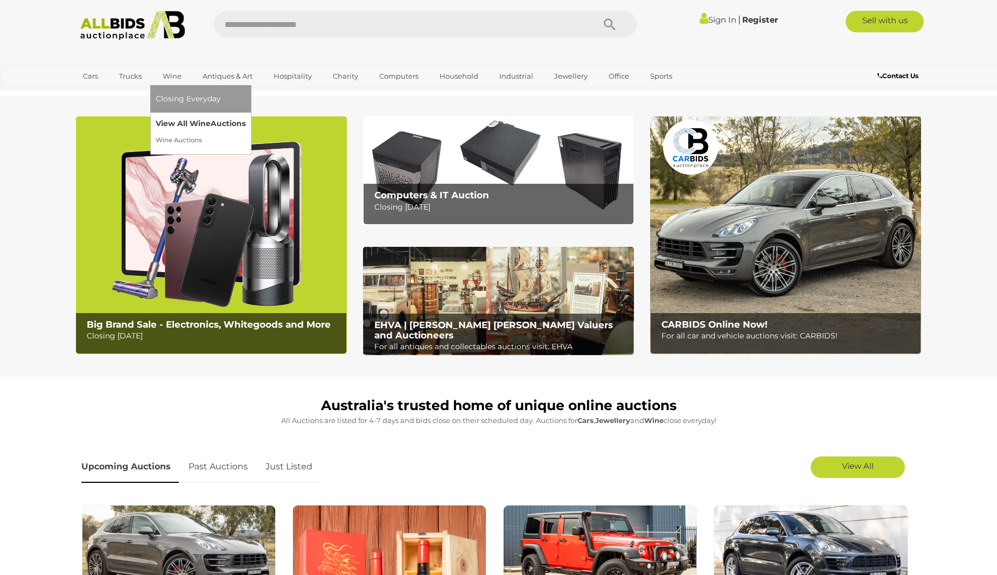
click at [177, 123] on link "View All Wine Auctions" at bounding box center [201, 123] width 90 height 17
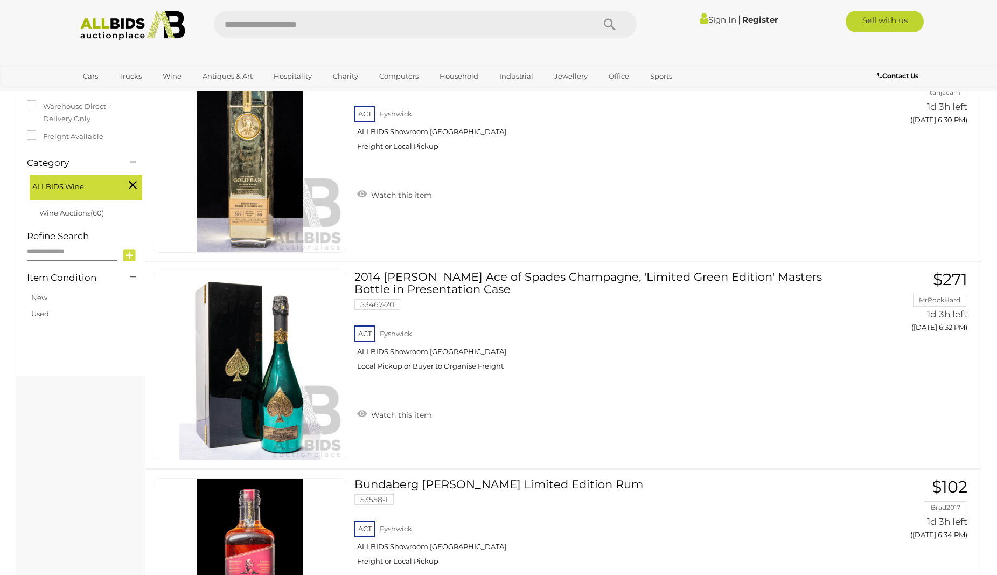
scroll to position [130, 0]
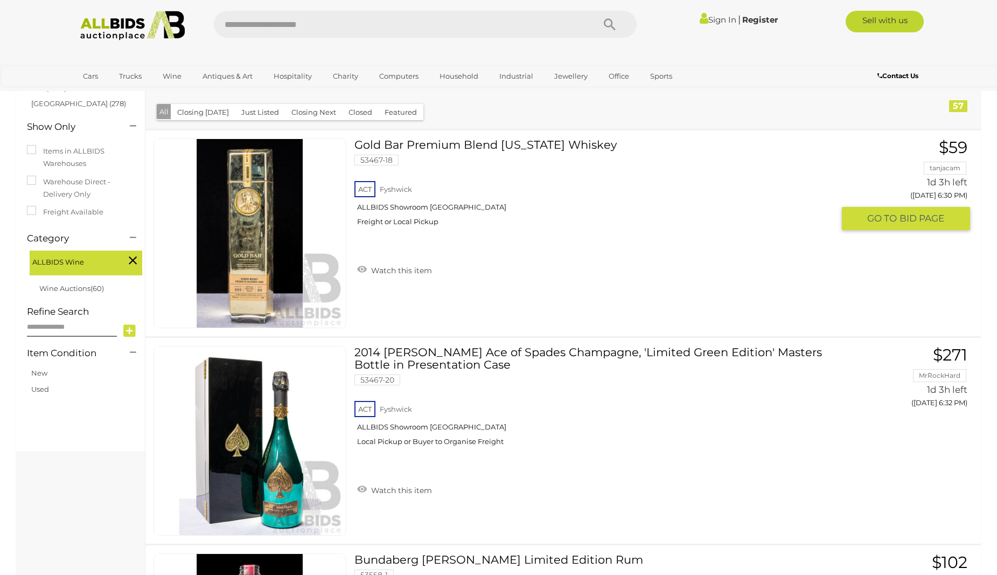
click at [365, 138] on link "Gold Bar Premium Blend California Whiskey 53467-18 ACT Fyshwick ALLBIDS Showroo…" at bounding box center [597, 186] width 471 height 96
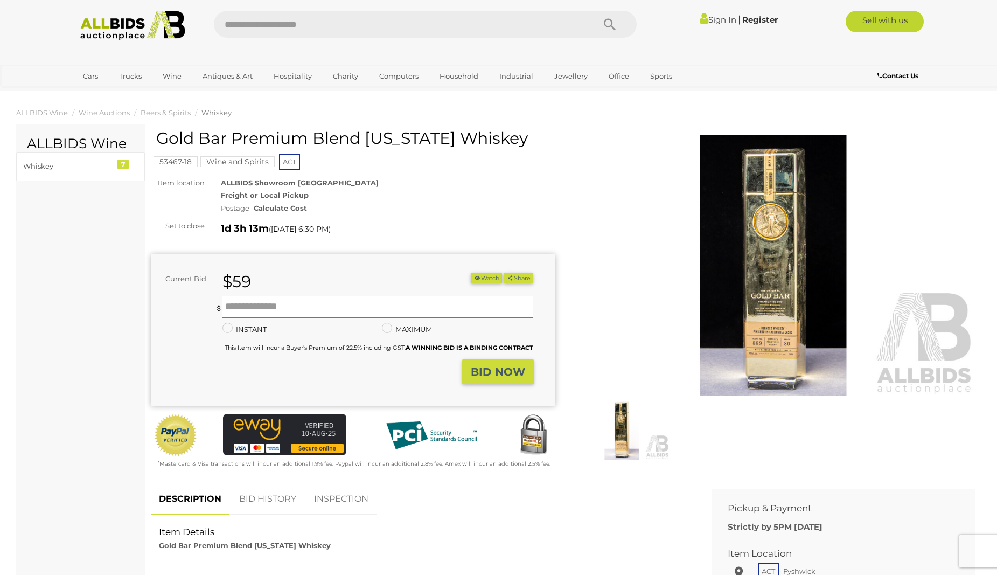
drag, startPoint x: 157, startPoint y: 137, endPoint x: 532, endPoint y: 134, distance: 374.9
click at [532, 134] on h1 "Gold Bar Premium Blend California Whiskey" at bounding box center [354, 138] width 396 height 18
copy h1 "Gold Bar Premium Blend California Whiskey"
click at [760, 345] on img at bounding box center [773, 265] width 404 height 261
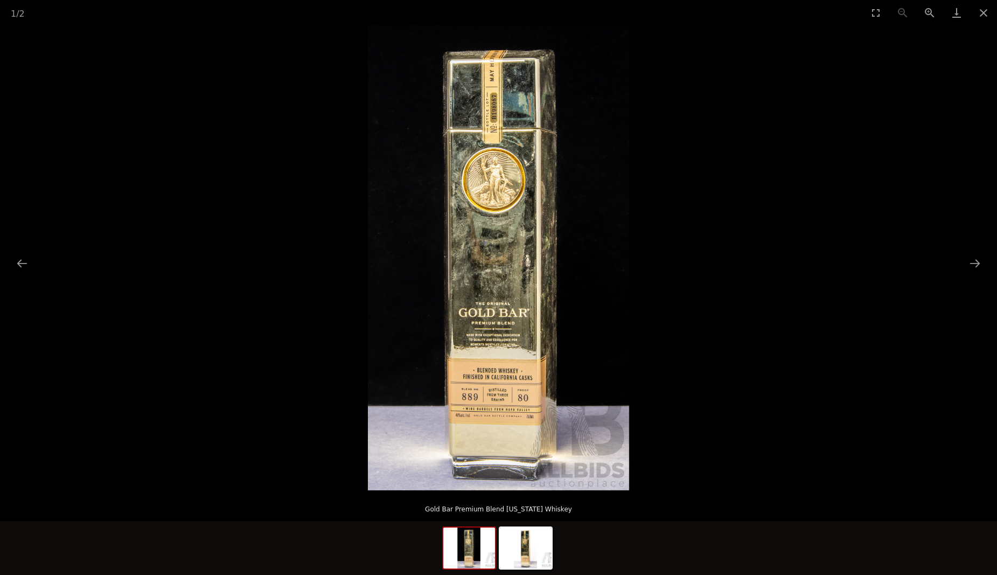
click at [507, 400] on img at bounding box center [498, 257] width 261 height 465
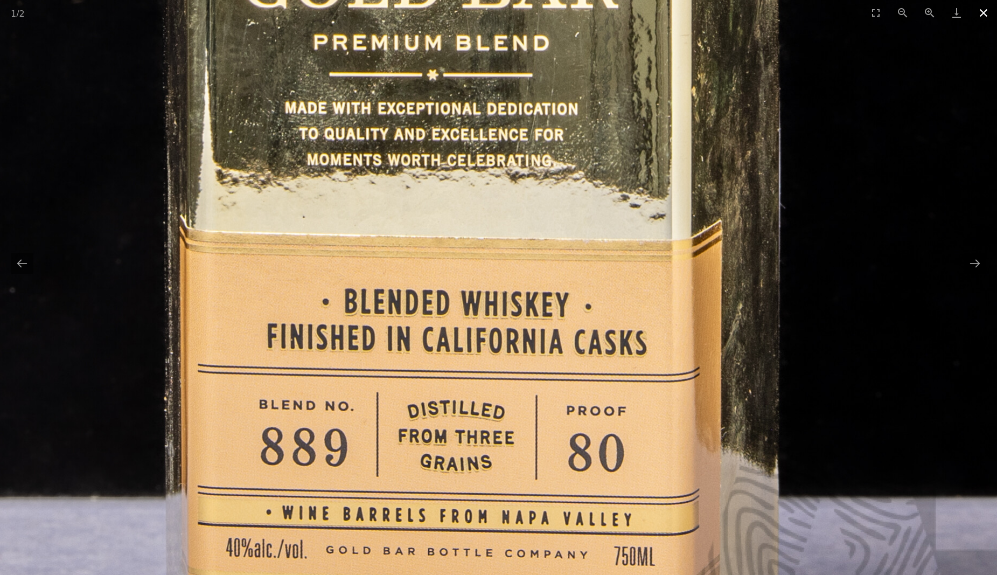
click at [987, 11] on button "Close gallery" at bounding box center [983, 12] width 27 height 25
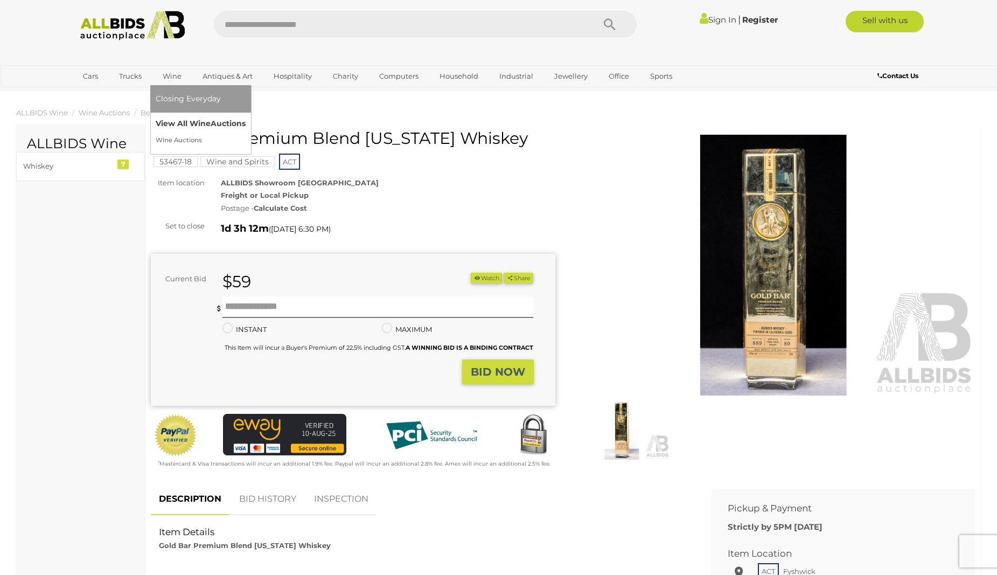
click at [174, 120] on link "View All Wine Auctions" at bounding box center [201, 123] width 90 height 17
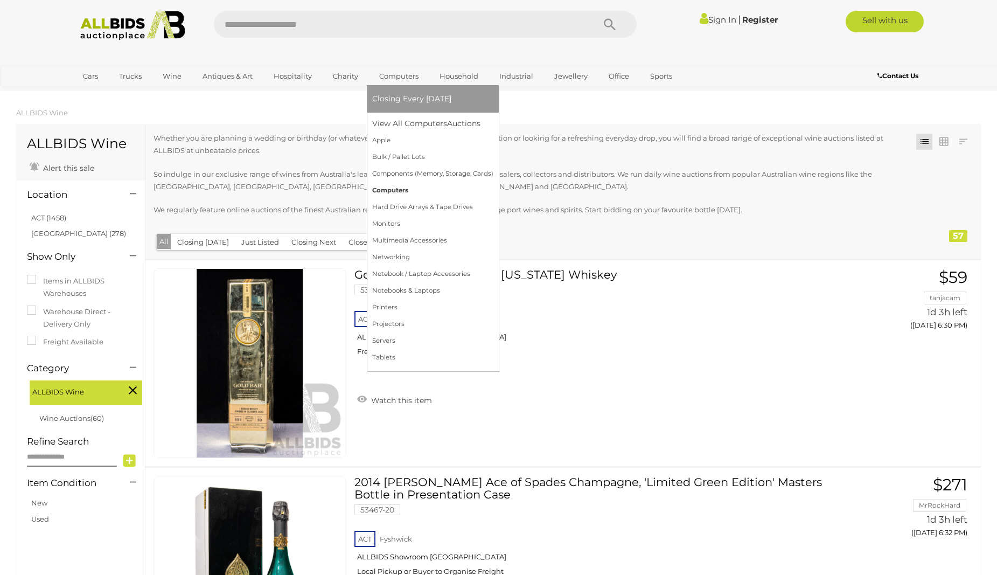
click at [390, 183] on link "Computers" at bounding box center [432, 190] width 121 height 17
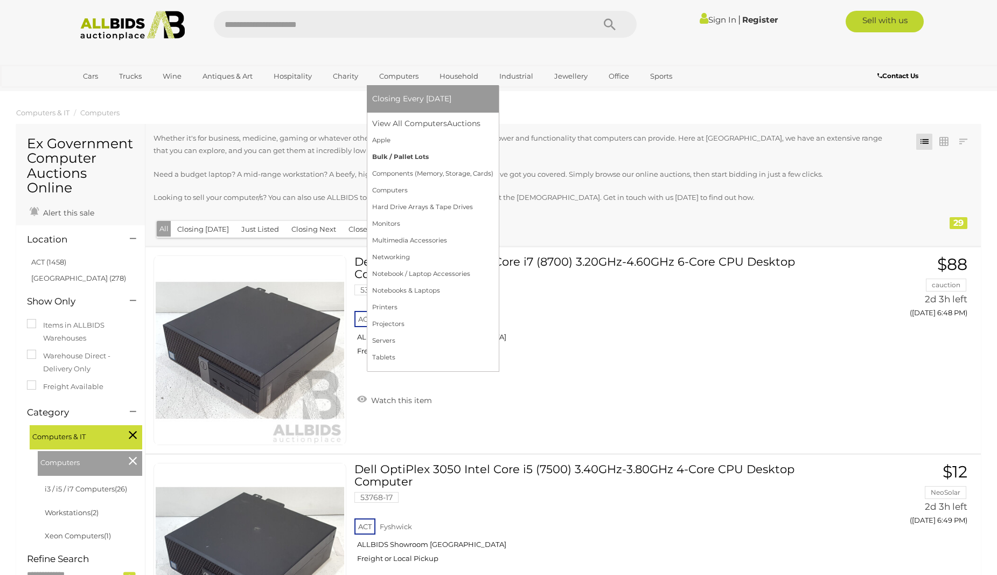
click at [395, 156] on link "Bulk / Pallet Lots" at bounding box center [432, 157] width 121 height 17
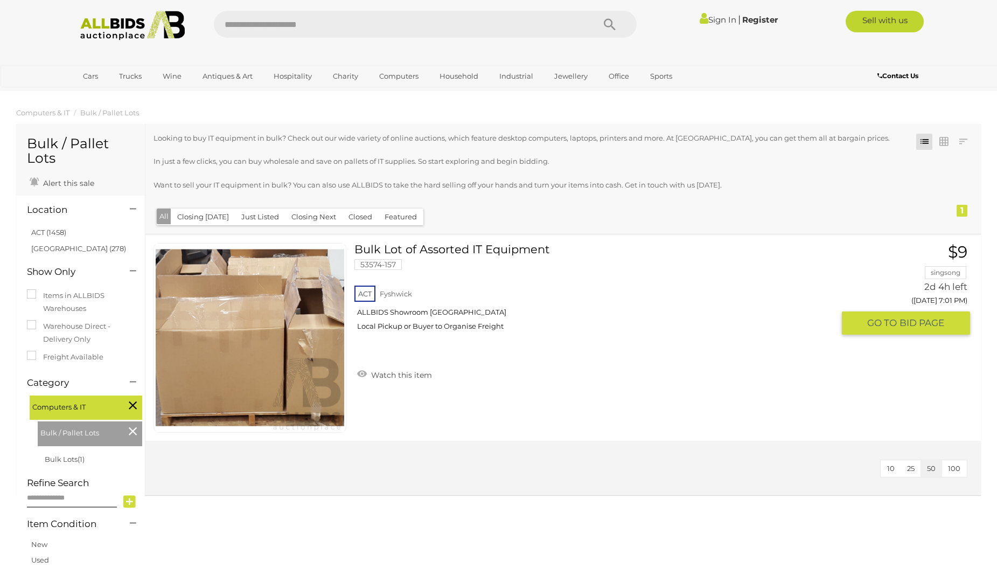
click at [401, 246] on link "Bulk Lot of Assorted IT Equipment 53574-157 ACT Fyshwick ALLBIDS Showroom Fyshw…" at bounding box center [597, 291] width 471 height 96
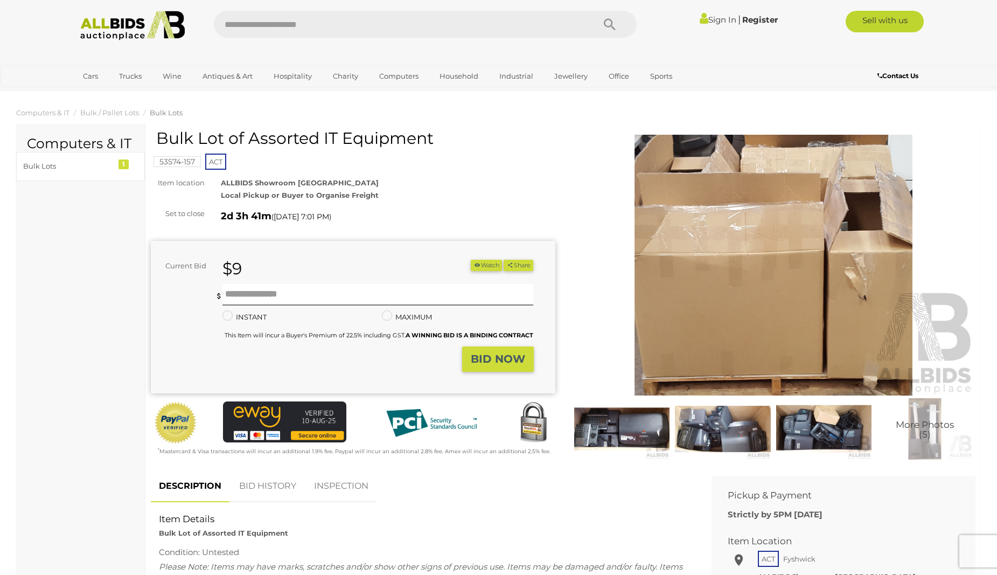
click at [610, 435] on img at bounding box center [622, 428] width 96 height 61
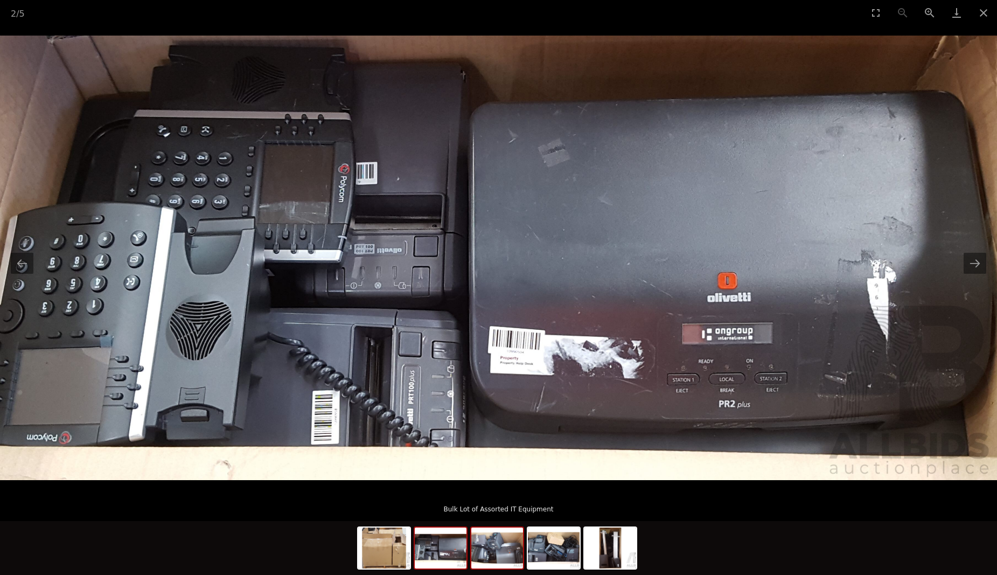
click at [488, 551] on img at bounding box center [497, 547] width 52 height 41
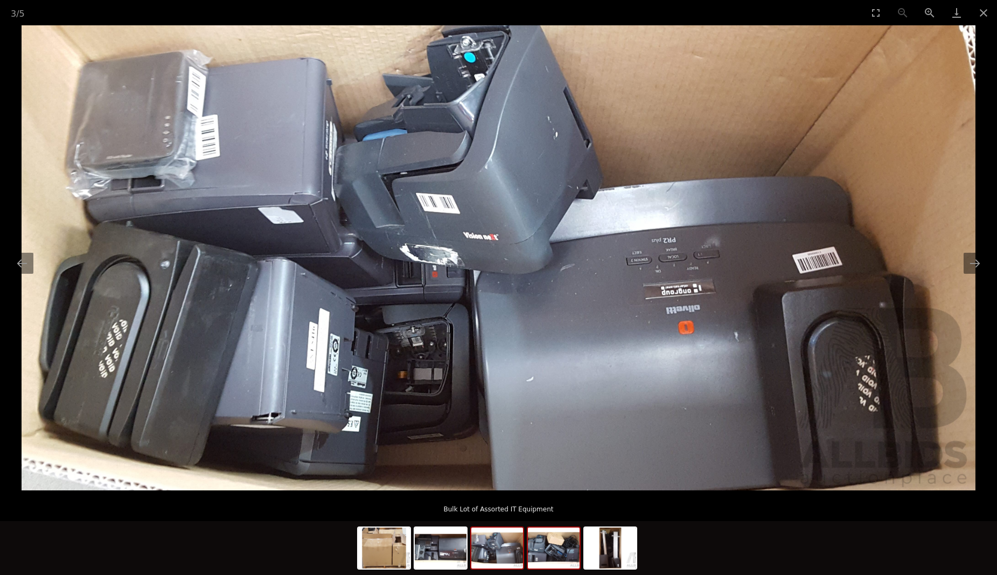
click at [547, 551] on img at bounding box center [554, 547] width 52 height 41
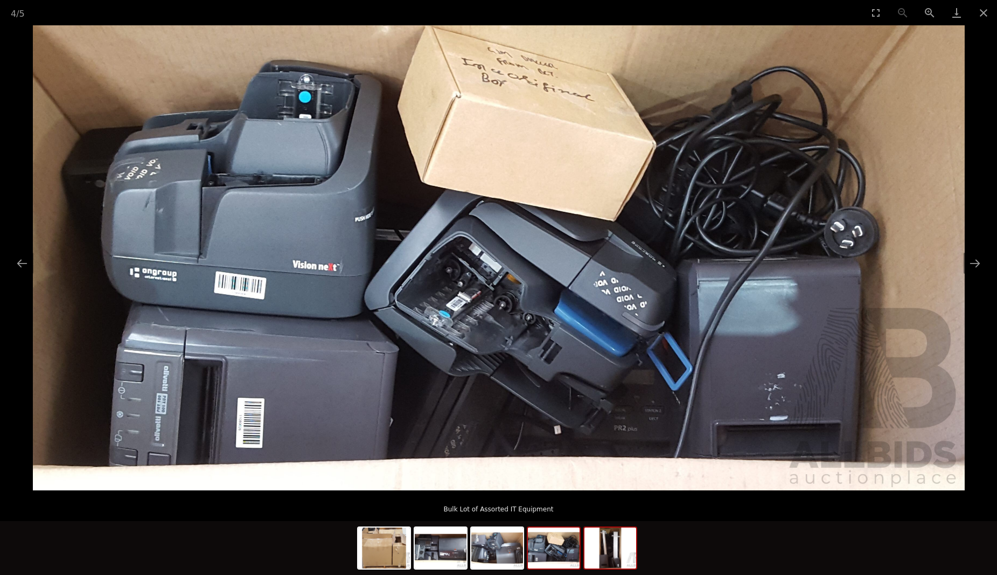
click at [620, 556] on img at bounding box center [610, 547] width 52 height 41
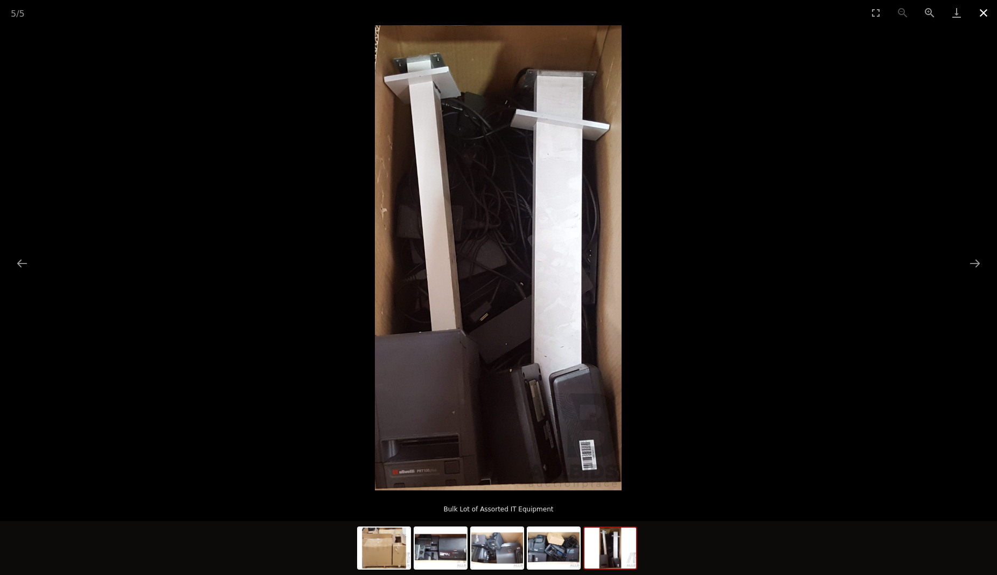
click at [985, 15] on button "Close gallery" at bounding box center [983, 12] width 27 height 25
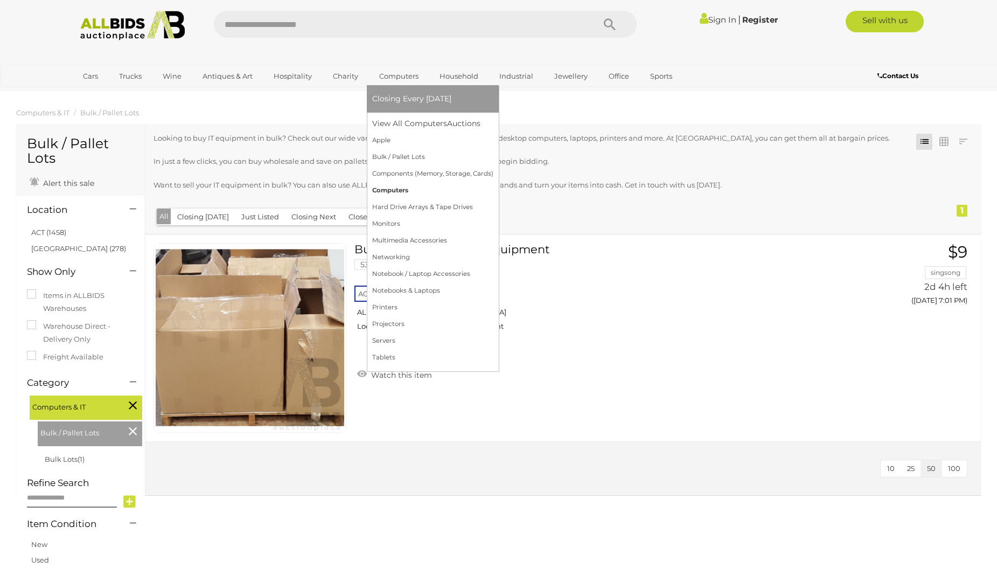
click at [387, 189] on link "Computers" at bounding box center [432, 190] width 121 height 17
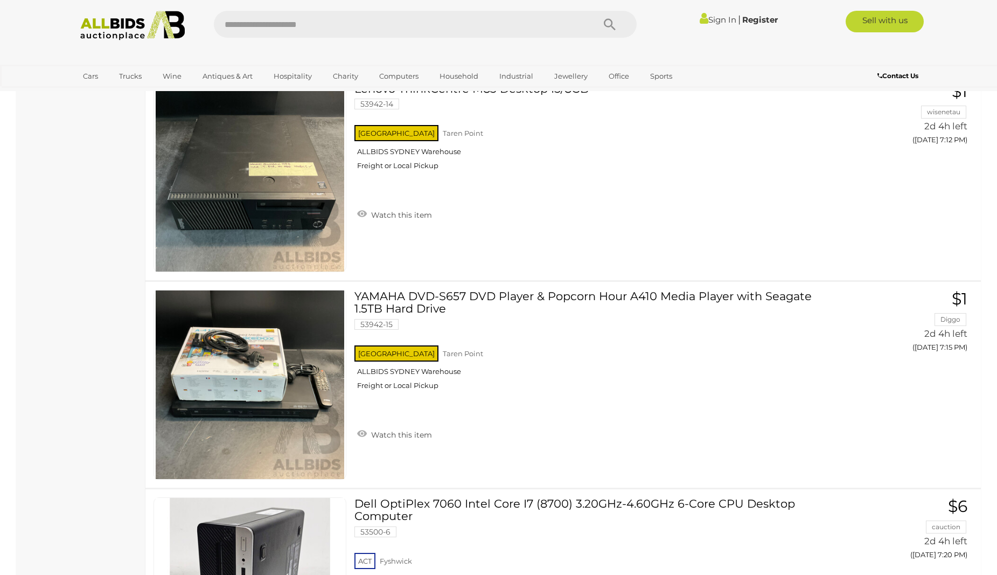
scroll to position [1216, 0]
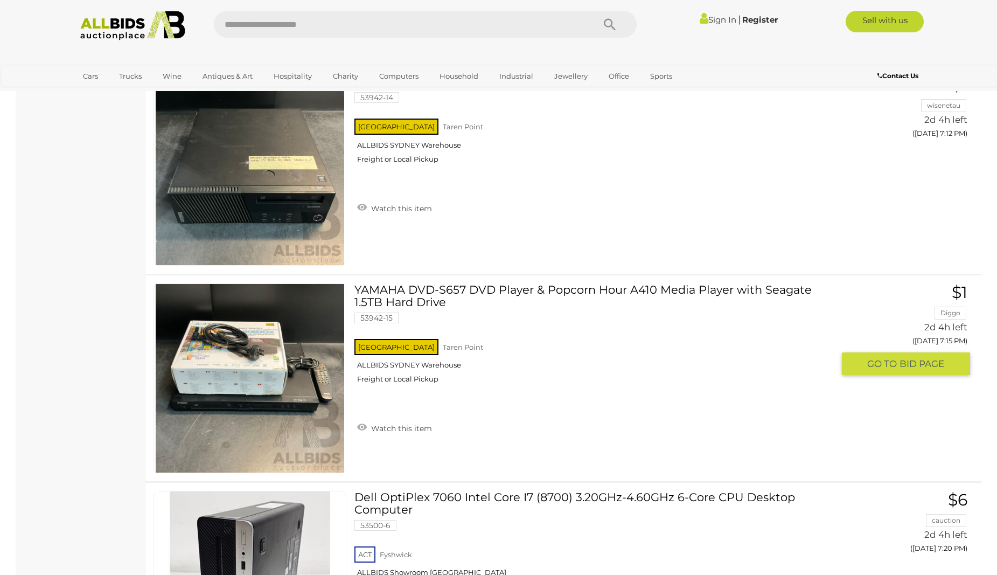
click at [545, 285] on link "YAMAHA DVD-S657 DVD Player & Popcorn Hour A410 Media Player with Seagate 1.5TB …" at bounding box center [597, 337] width 471 height 108
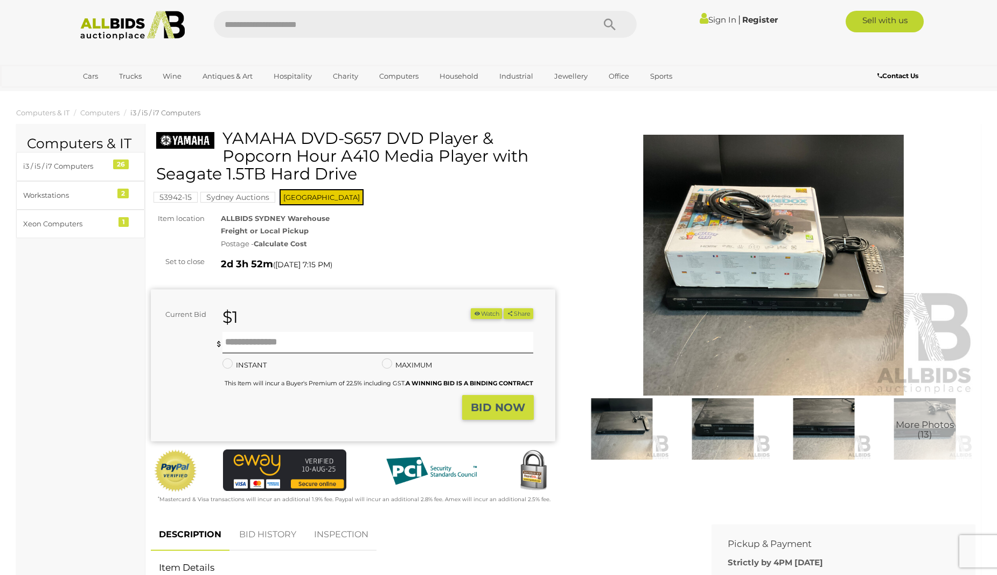
click at [622, 430] on img at bounding box center [622, 428] width 96 height 61
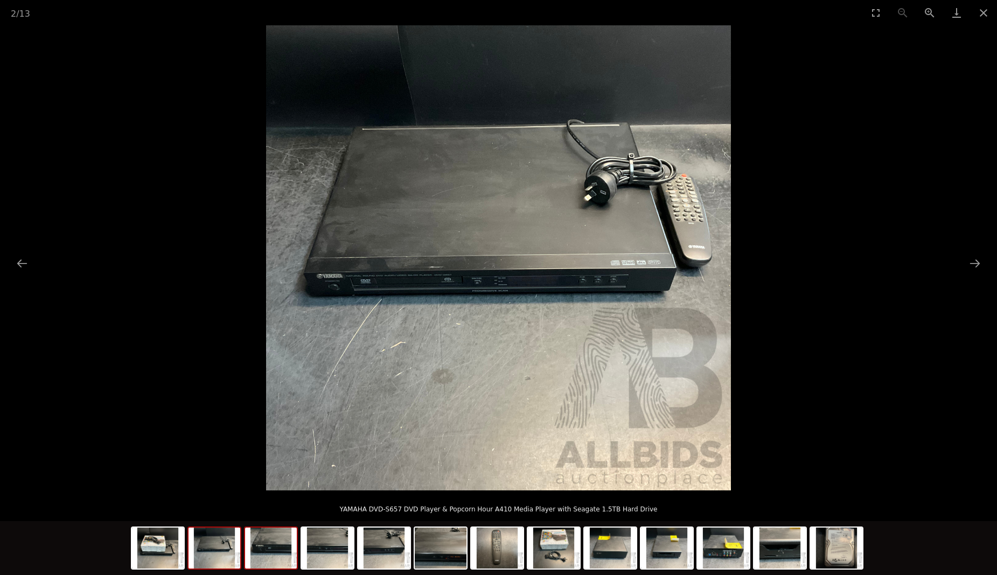
click at [256, 558] on img at bounding box center [271, 547] width 52 height 41
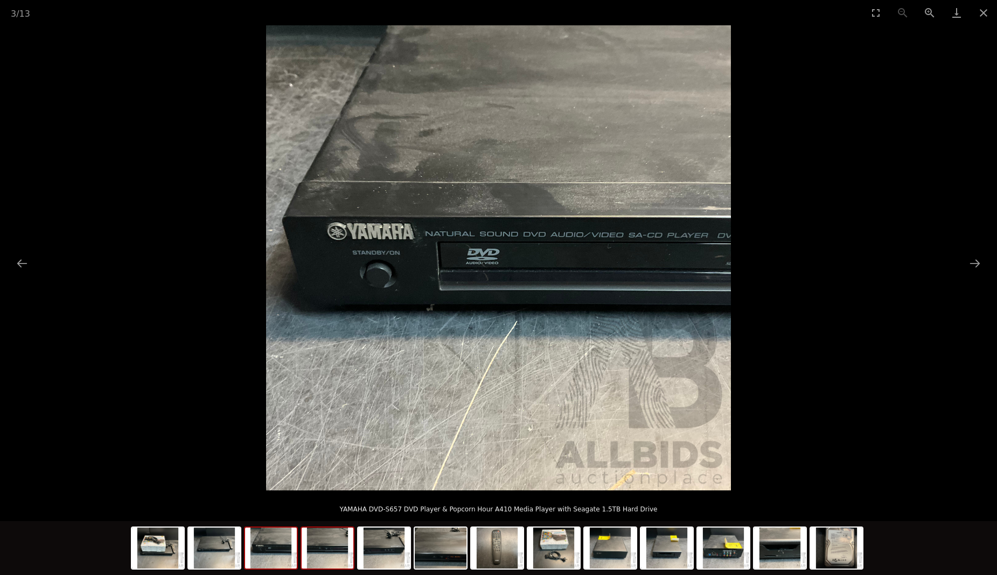
click at [317, 556] on img at bounding box center [328, 547] width 52 height 41
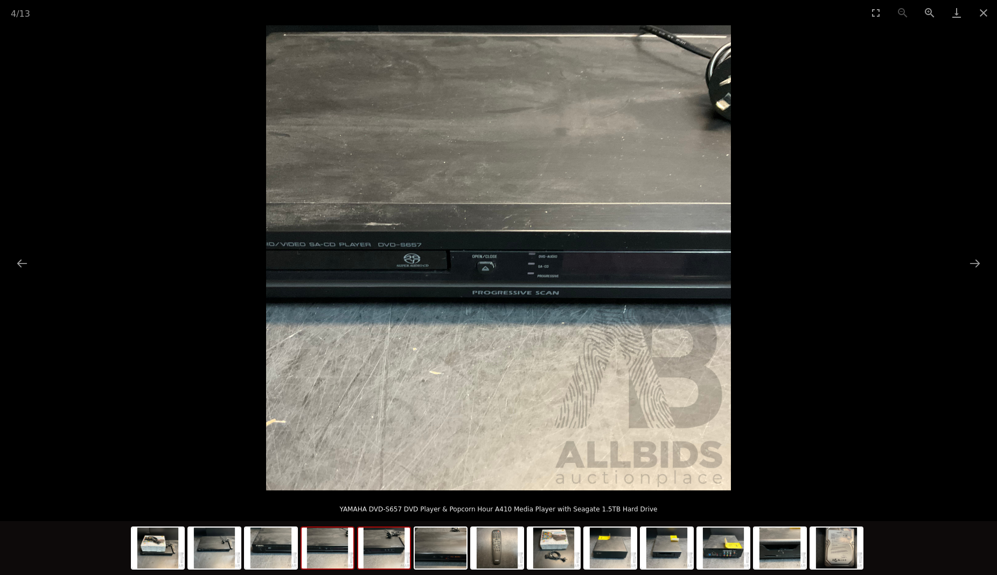
click at [375, 560] on img at bounding box center [384, 547] width 52 height 41
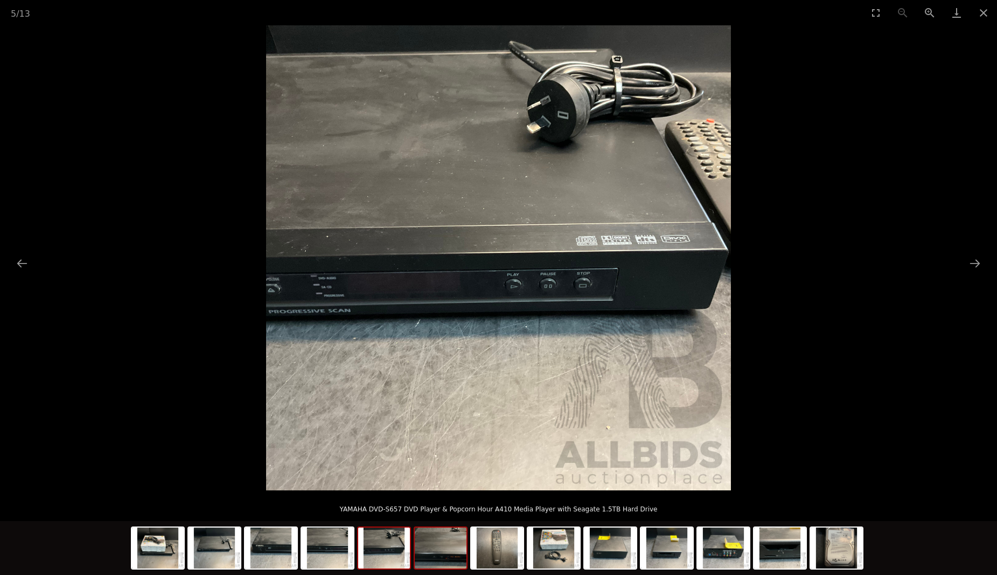
click at [448, 558] on img at bounding box center [441, 547] width 52 height 41
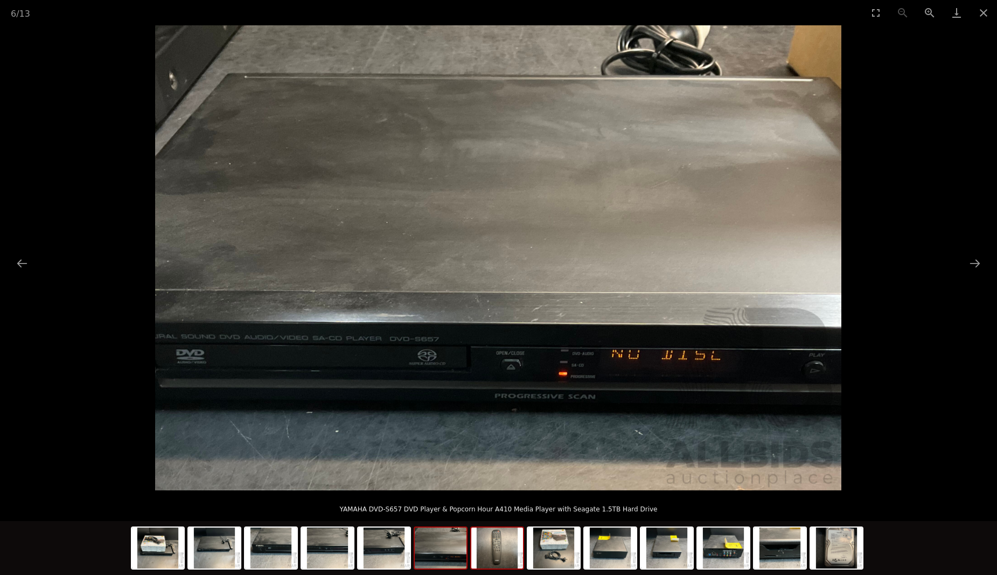
click at [502, 561] on img at bounding box center [497, 547] width 52 height 41
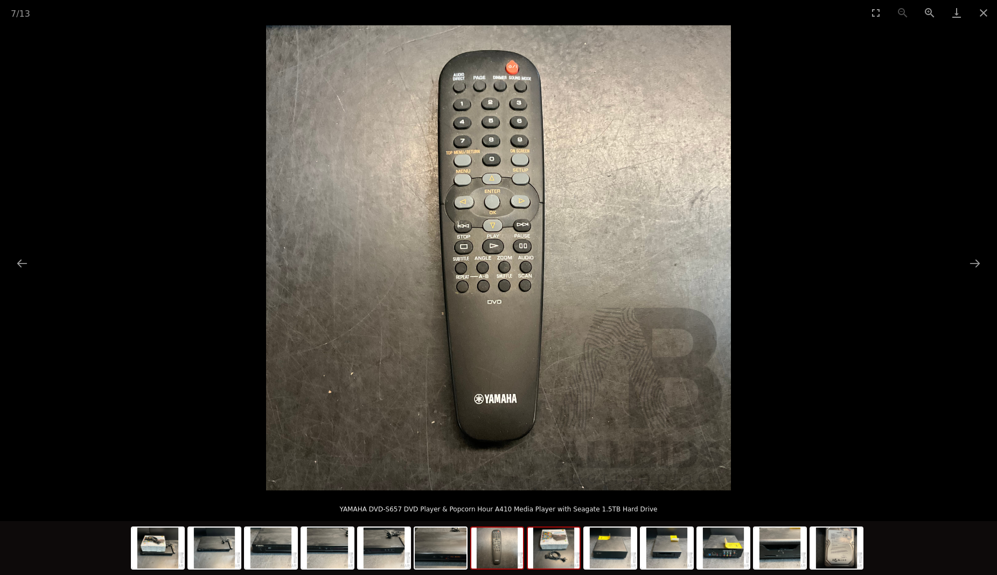
click at [542, 560] on img at bounding box center [554, 547] width 52 height 41
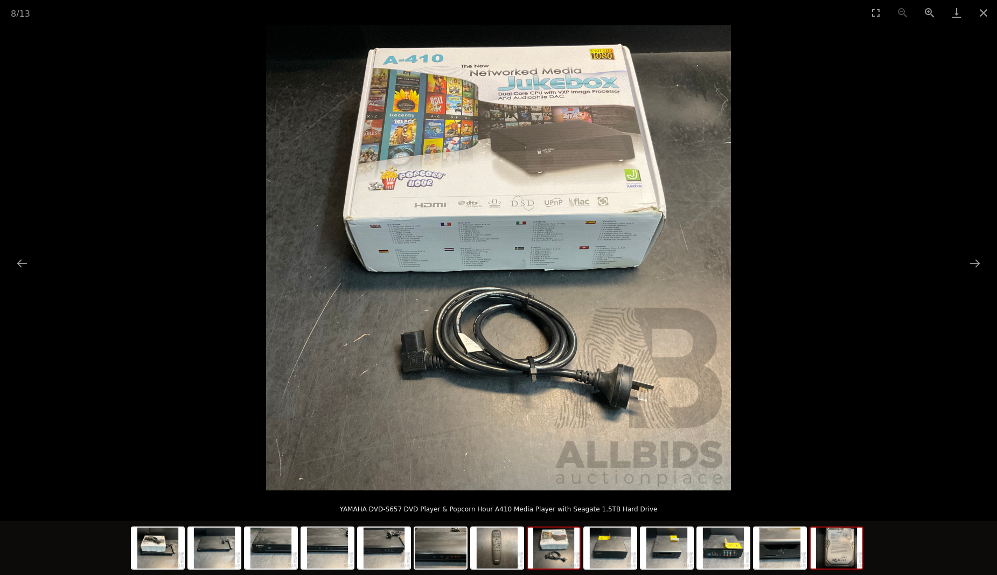
click at [844, 548] on img at bounding box center [837, 547] width 52 height 41
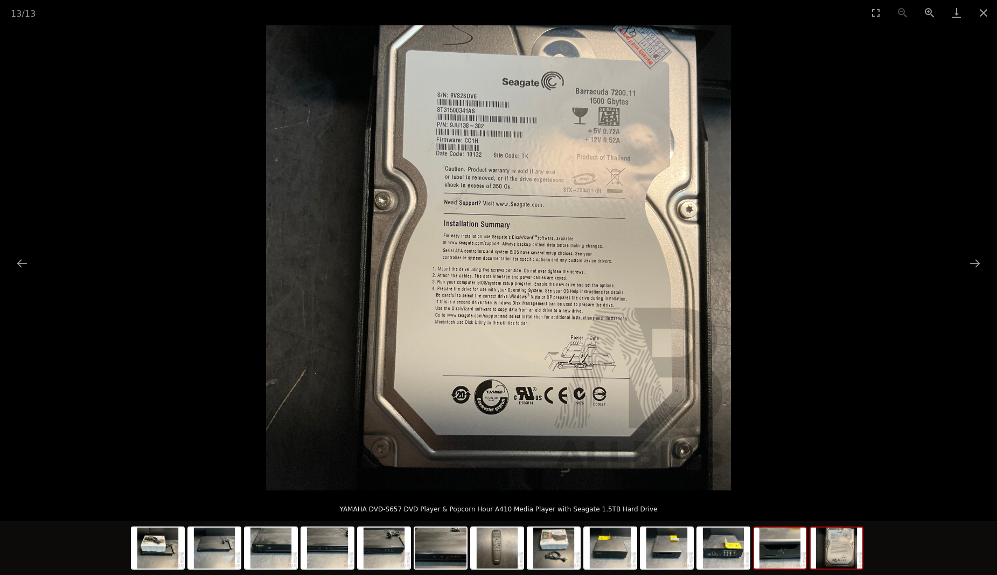
click at [770, 553] on img at bounding box center [780, 547] width 52 height 41
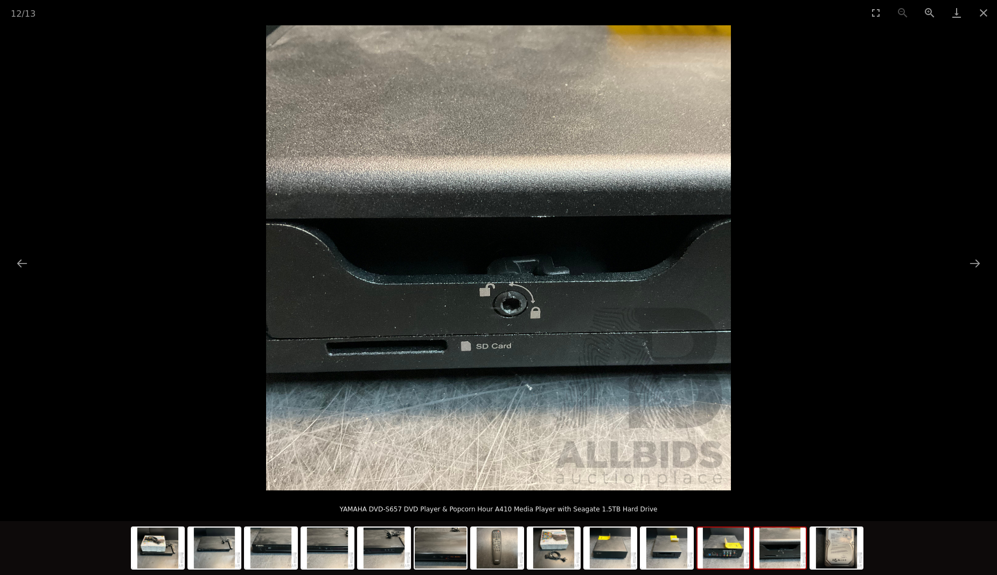
click at [727, 554] on img at bounding box center [723, 547] width 52 height 41
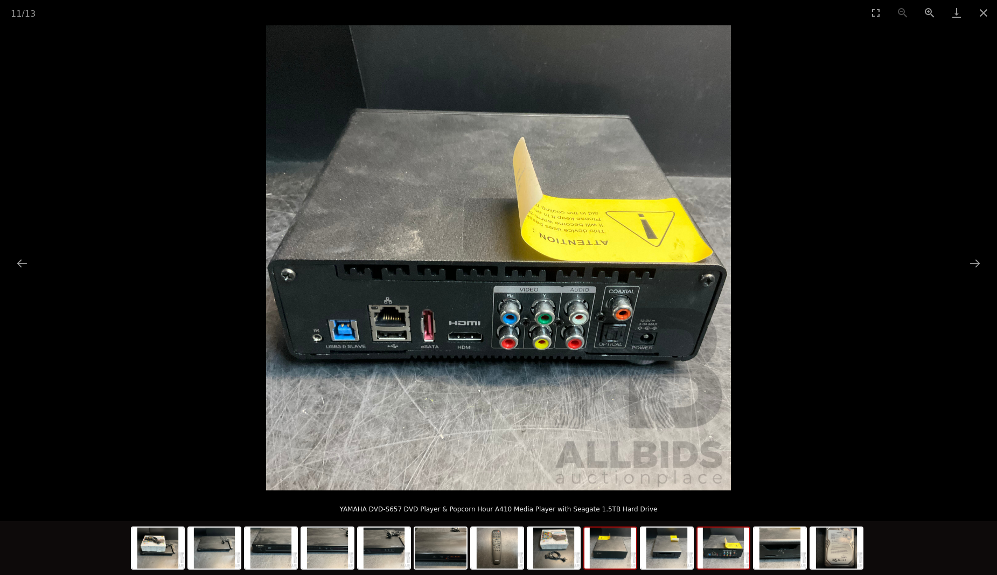
click at [616, 555] on img at bounding box center [610, 547] width 52 height 41
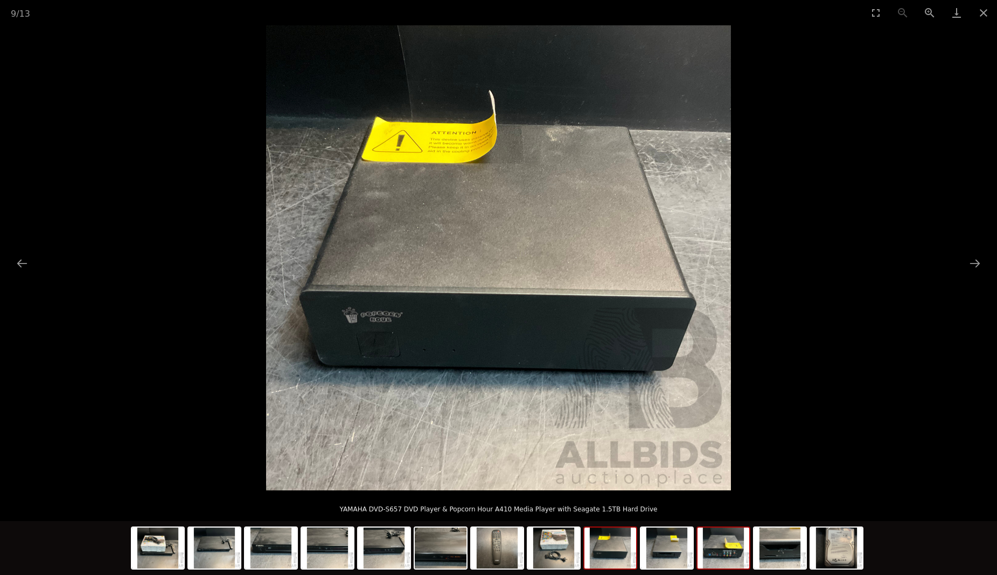
click at [711, 554] on img at bounding box center [723, 547] width 52 height 41
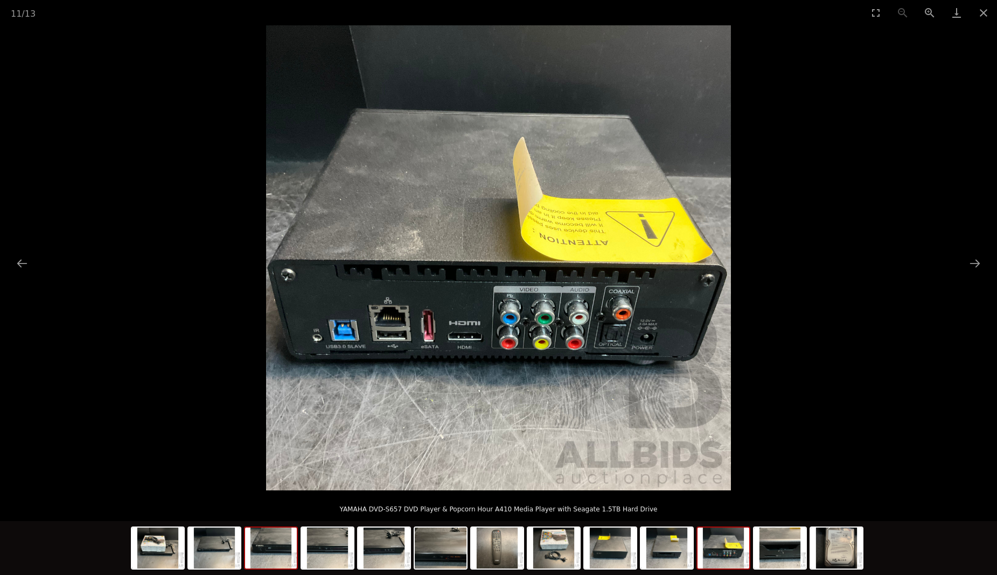
click at [260, 556] on img at bounding box center [271, 547] width 52 height 41
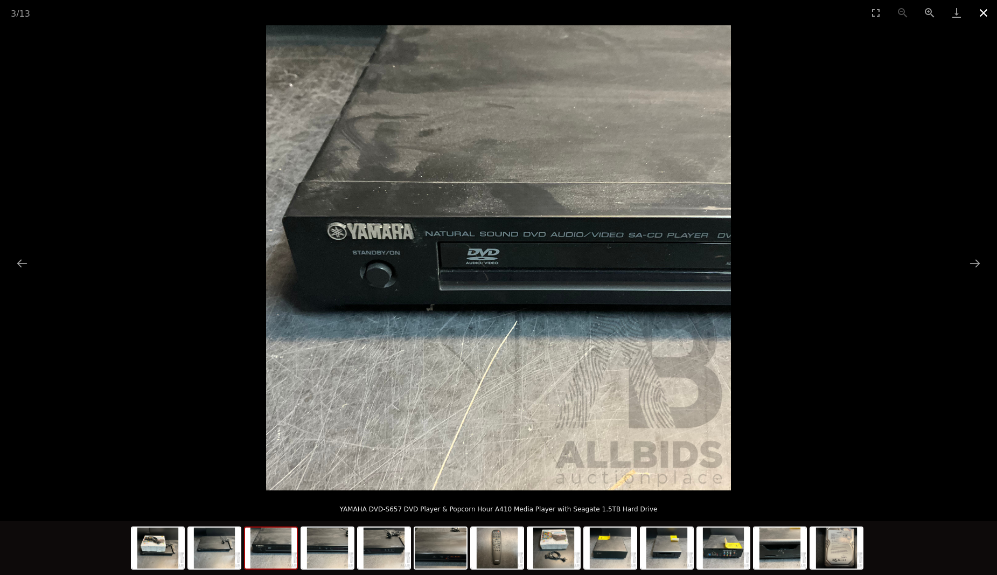
click at [987, 17] on button "Close gallery" at bounding box center [983, 12] width 27 height 25
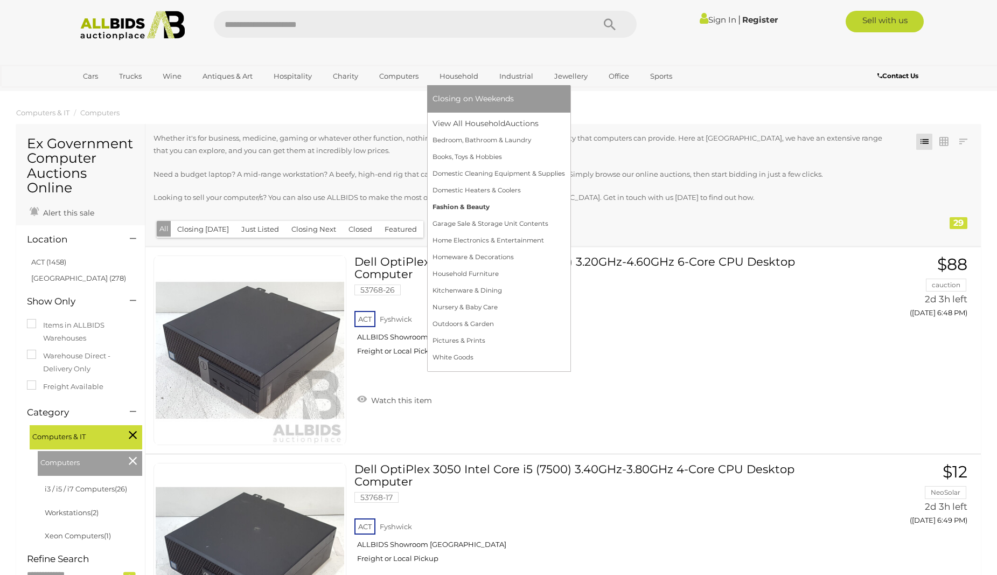
click at [461, 207] on link "Fashion & Beauty" at bounding box center [498, 207] width 132 height 17
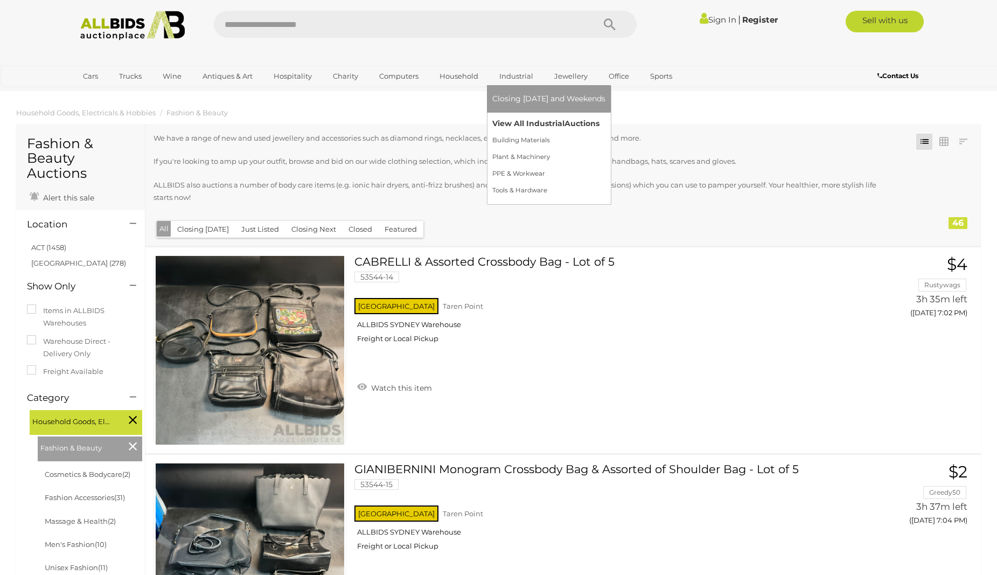
click at [504, 122] on link "View All Industrial Auctions" at bounding box center [548, 123] width 113 height 17
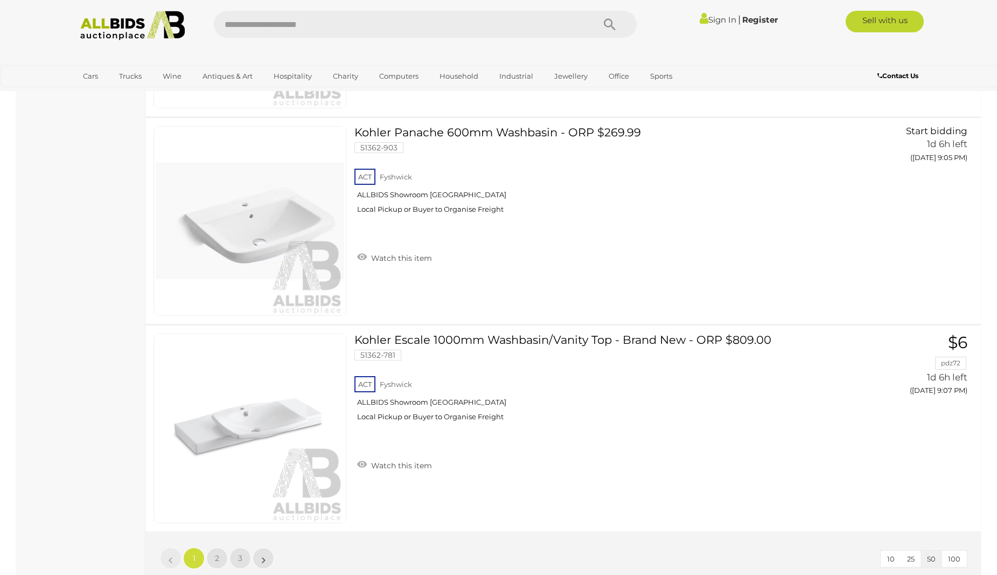
scroll to position [10181, 0]
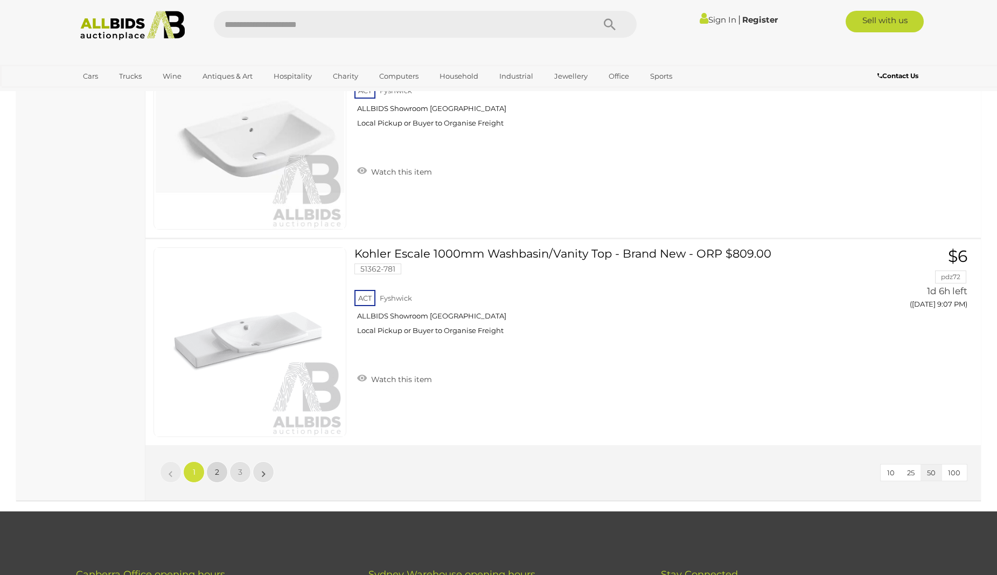
click at [220, 472] on link "2" at bounding box center [217, 472] width 22 height 22
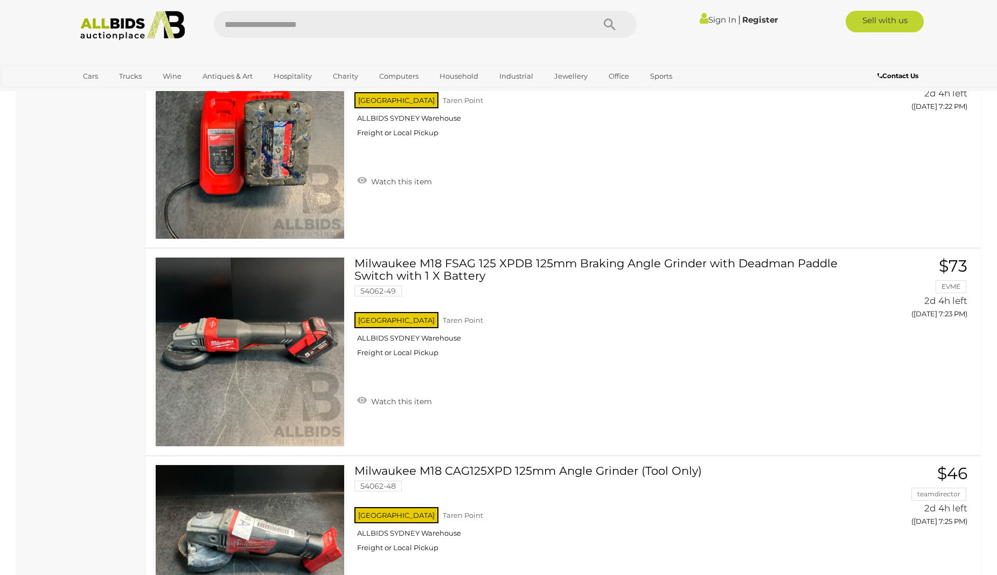
scroll to position [2718, 0]
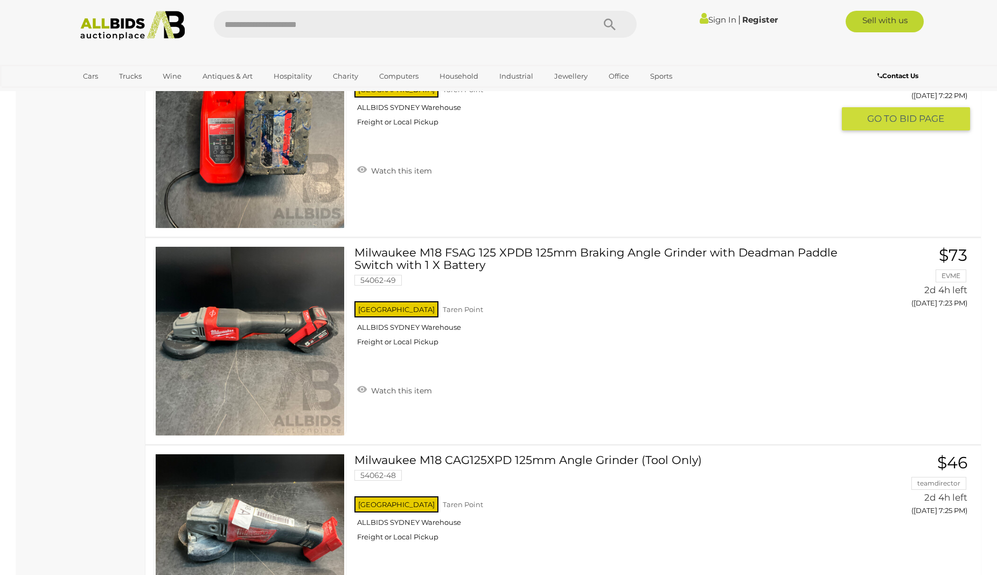
click at [982, 160] on div "Milwaukee M12-18FC Rapid Charger & 1x Battery 54062-50 NSW Taren Point ALLBIDS …" at bounding box center [562, 134] width 851 height 206
drag, startPoint x: 983, startPoint y: 161, endPoint x: 996, endPoint y: 177, distance: 20.7
click at [986, 164] on div "Milwaukee M12-18FC Rapid Charger & 1x Battery 54062-50 NSW Taren Point ALLBIDS …" at bounding box center [562, 134] width 851 height 206
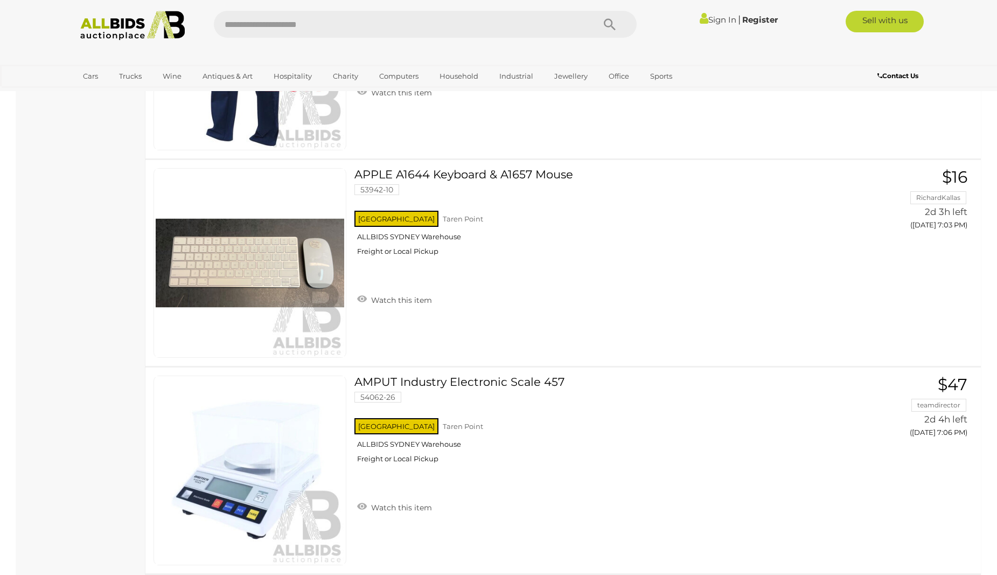
scroll to position [668, 0]
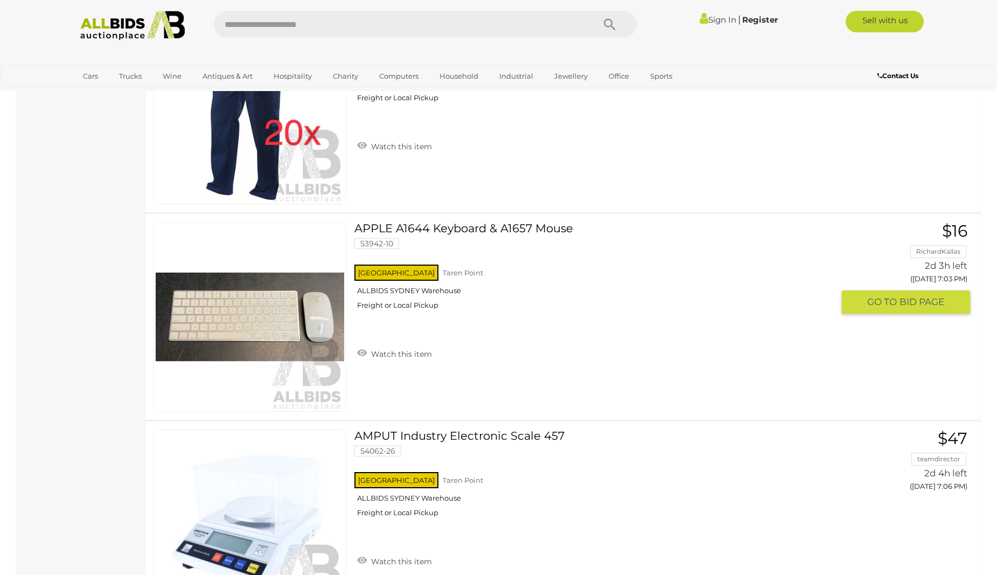
click at [436, 231] on link "APPLE A1644 Keyboard & A1657 Mouse 53942-10 NSW Taren Point ALLBIDS SYDNEY Ware…" at bounding box center [597, 270] width 471 height 96
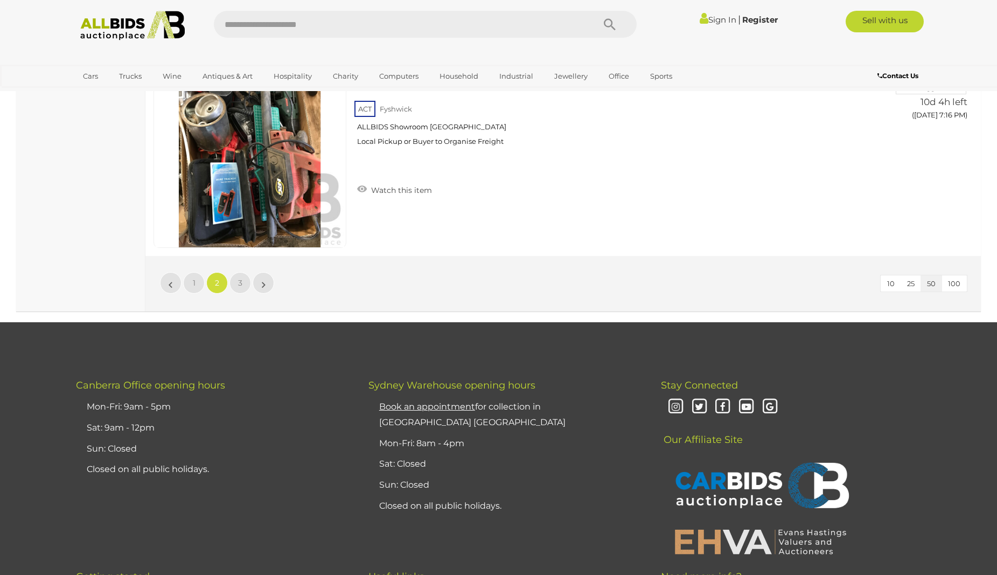
scroll to position [10262, 0]
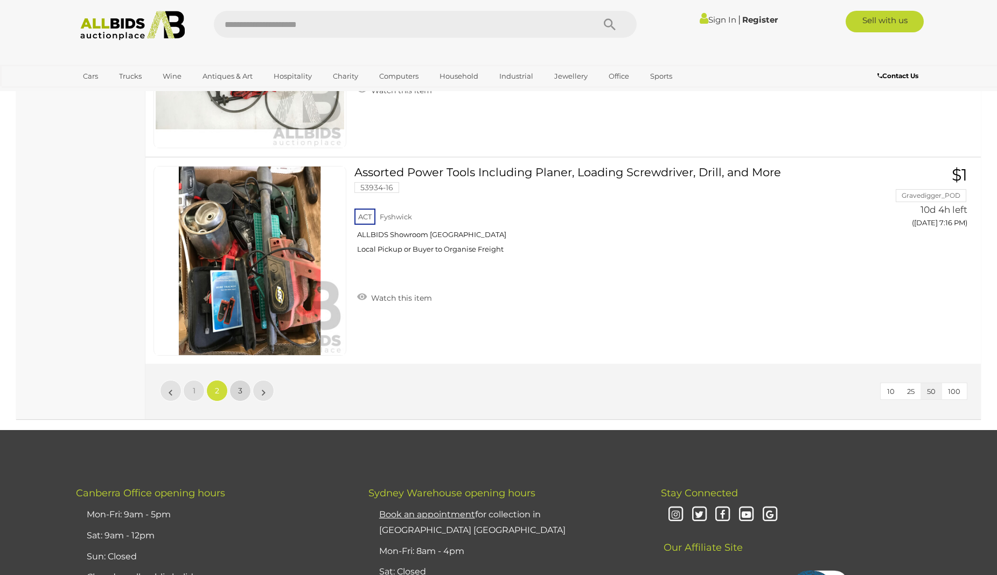
click at [237, 393] on link "3" at bounding box center [240, 391] width 22 height 22
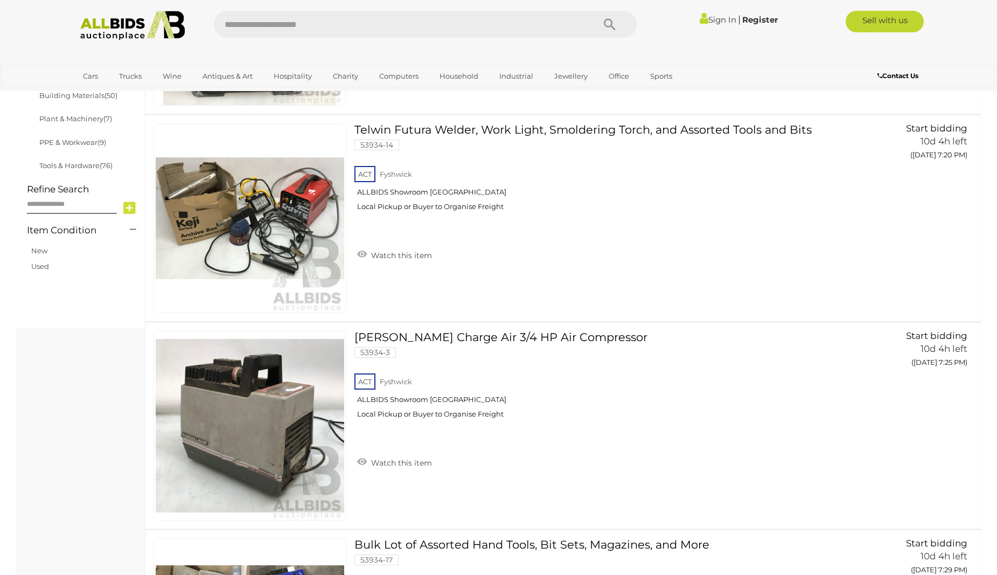
scroll to position [336, 0]
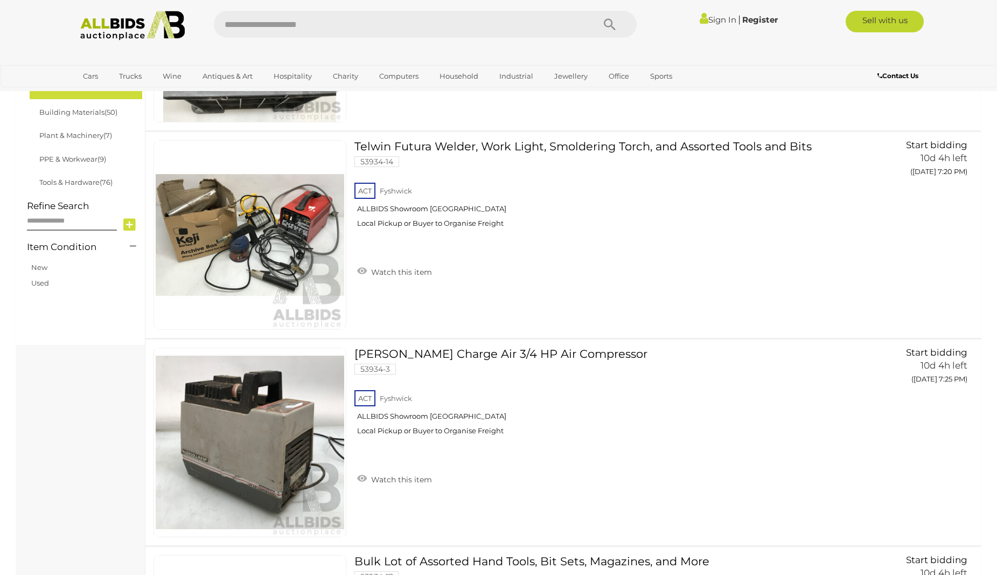
drag, startPoint x: 985, startPoint y: 49, endPoint x: 989, endPoint y: 30, distance: 19.9
click at [989, 31] on div "Sign In |" at bounding box center [498, 45] width 997 height 91
click at [991, 25] on div "Sign In |" at bounding box center [498, 21] width 997 height 43
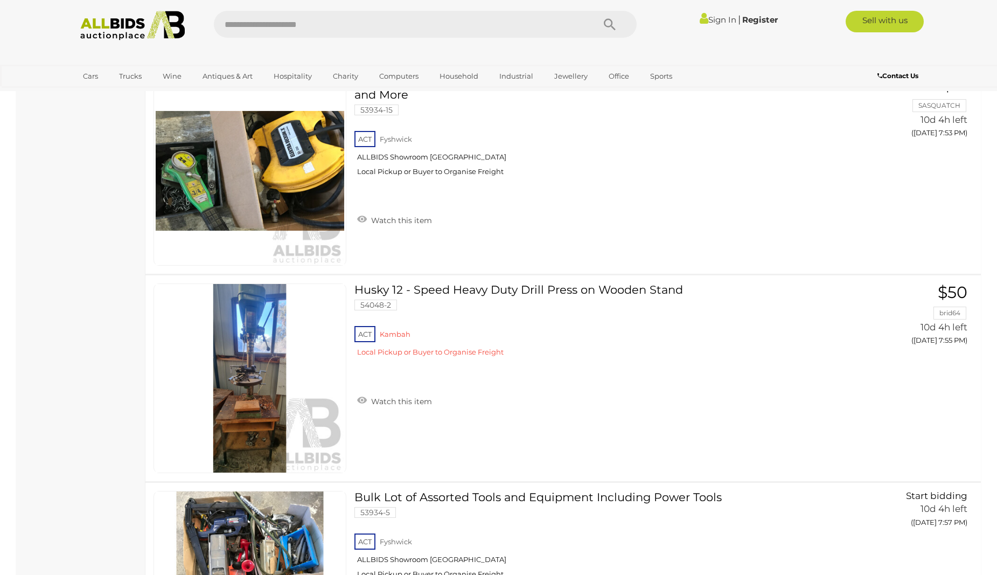
scroll to position [2308, 0]
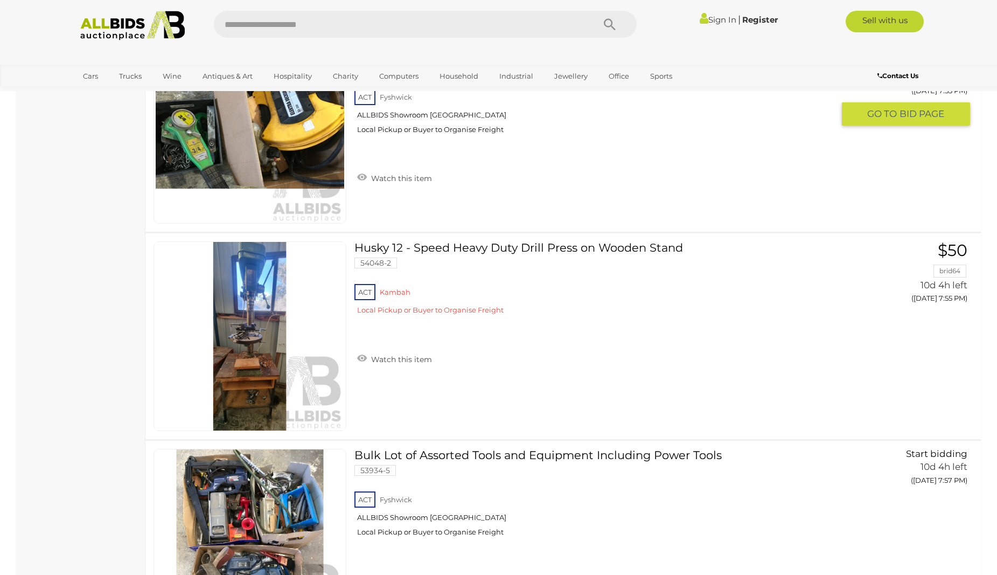
click at [966, 183] on div "Pacific Lever Block Series 2 3/4 Ton Chain Block Lift, Elektra Beckum Hose Retr…" at bounding box center [562, 129] width 851 height 206
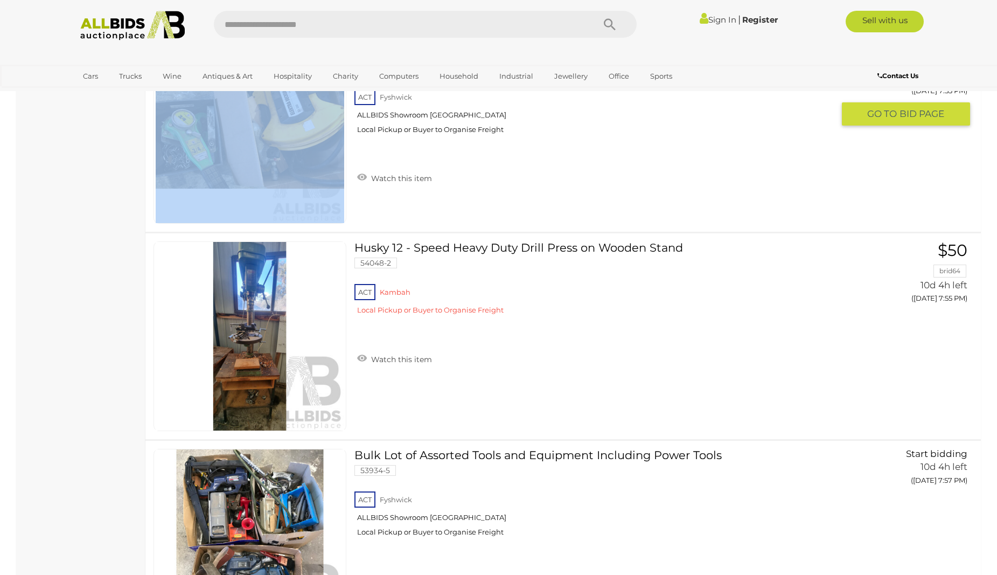
drag, startPoint x: 966, startPoint y: 183, endPoint x: 965, endPoint y: 189, distance: 6.6
click at [965, 189] on div "Pacific Lever Block Series 2 3/4 Ton Chain Block Lift, Elektra Beckum Hose Retr…" at bounding box center [562, 129] width 851 height 206
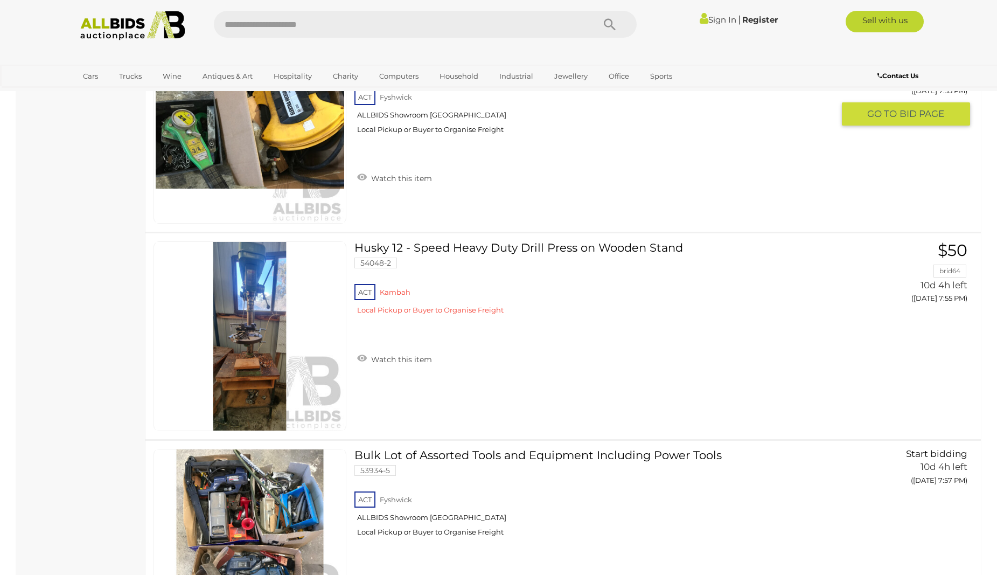
click at [977, 177] on div "Pacific Lever Block Series 2 3/4 Ton Chain Block Lift, Elektra Beckum Hose Retr…" at bounding box center [562, 129] width 851 height 206
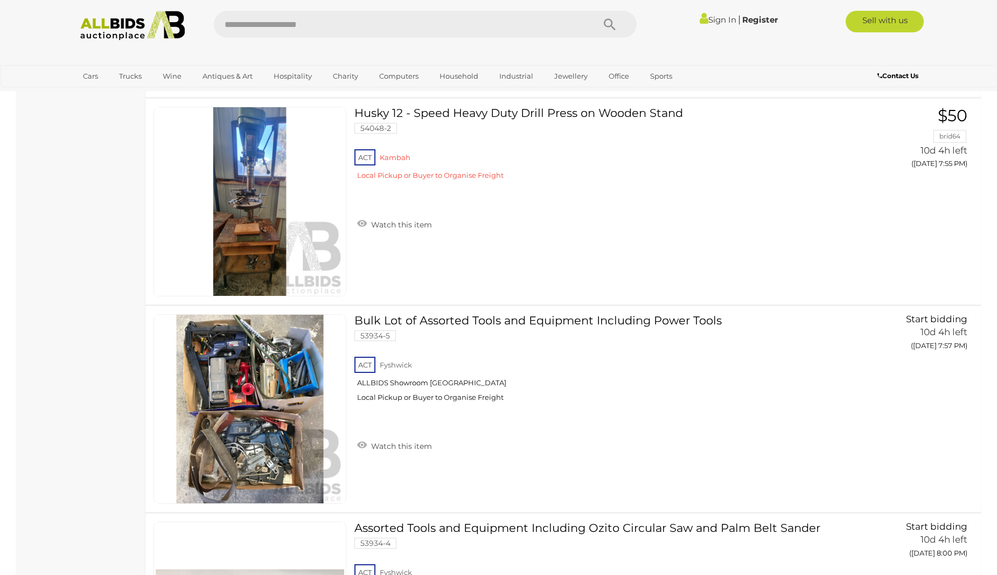
scroll to position [2467, 0]
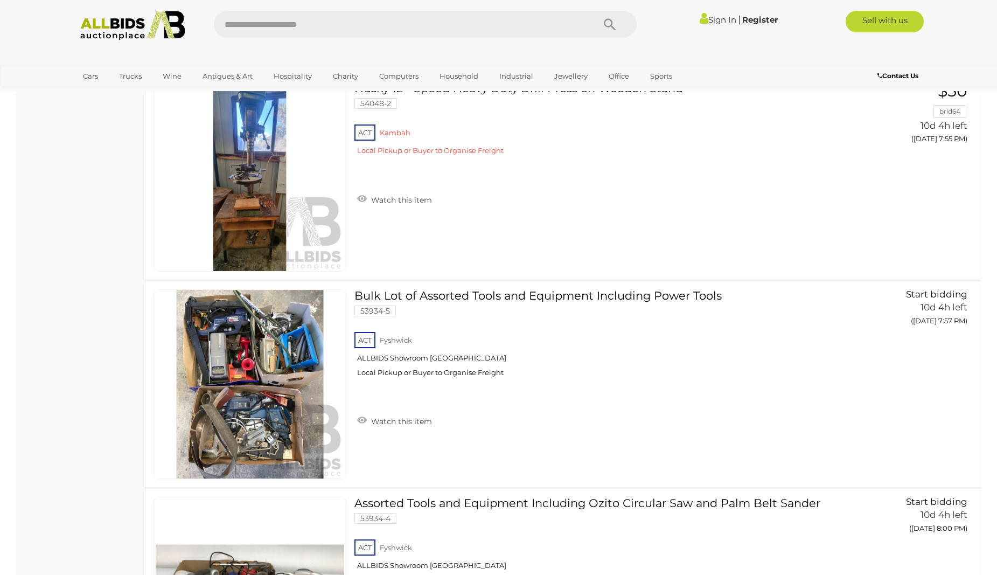
drag, startPoint x: 994, startPoint y: 179, endPoint x: 992, endPoint y: 186, distance: 7.5
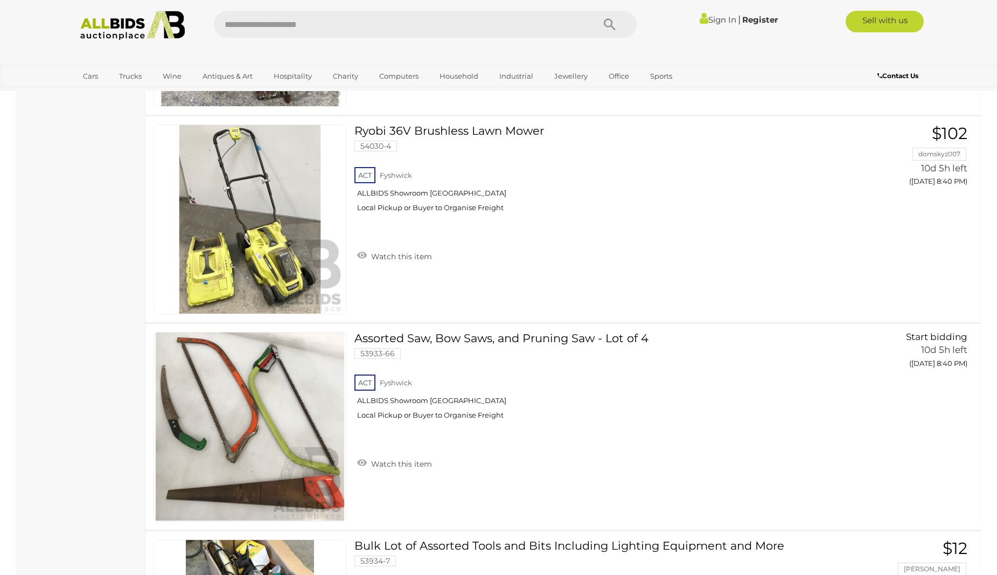
scroll to position [6580, 0]
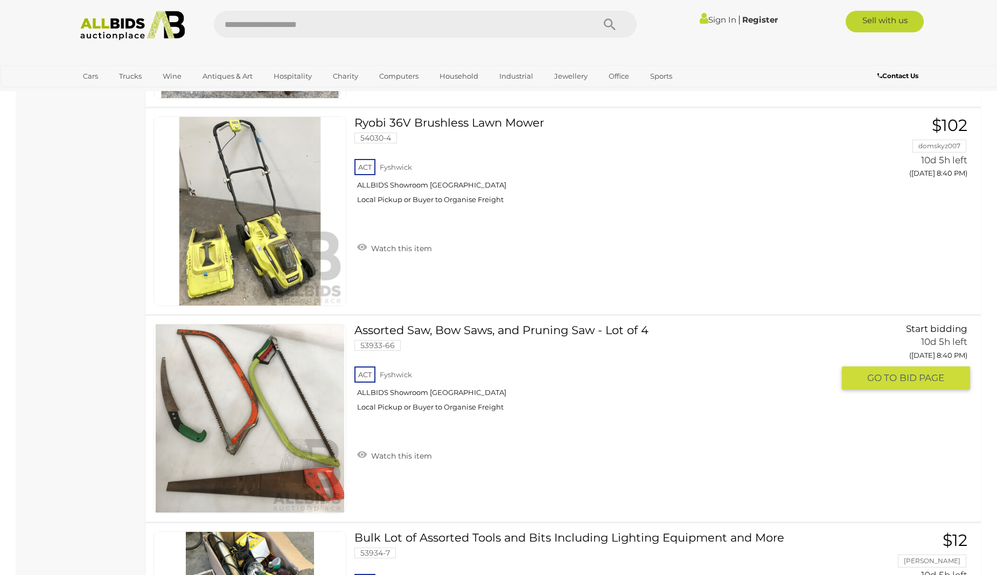
click at [984, 450] on div "Assorted Saw, Bow Saws, and Pruning Saw - Lot of 4 53933-66 ACT Fyshwick ALLBID…" at bounding box center [562, 419] width 851 height 206
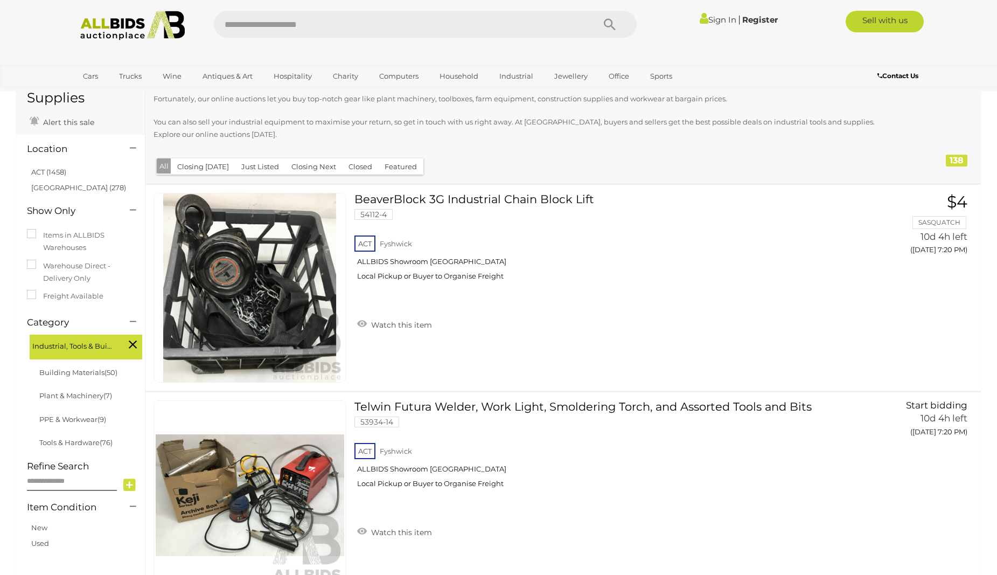
scroll to position [0, 0]
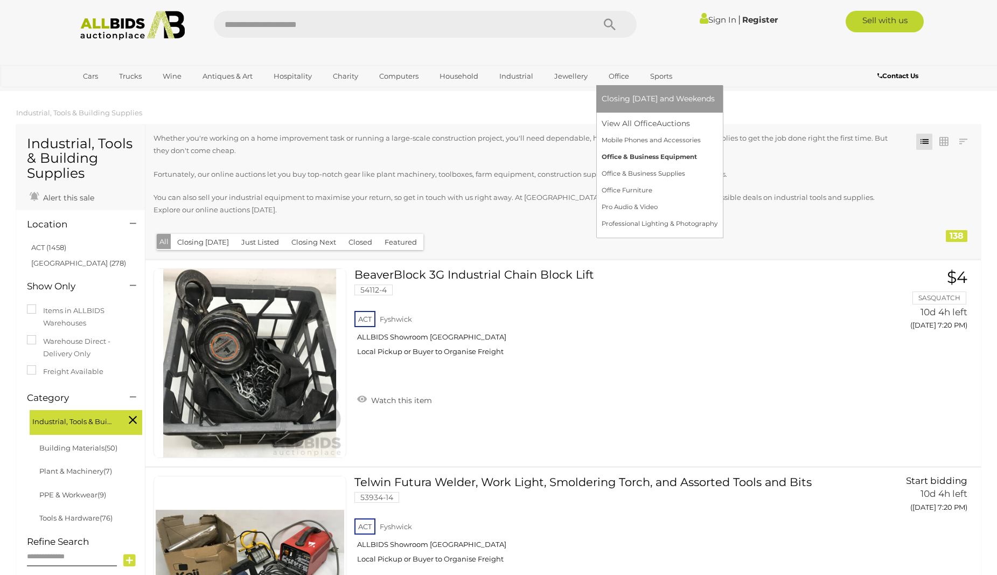
click at [626, 153] on link "Office & Business Equipment" at bounding box center [660, 157] width 116 height 17
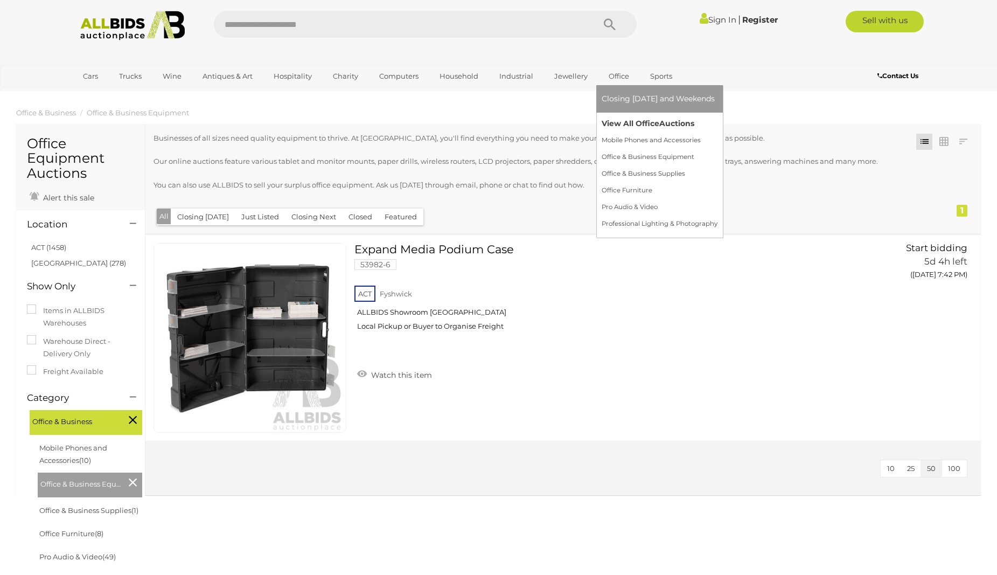
click at [612, 119] on link "View All Office Auctions" at bounding box center [660, 123] width 116 height 17
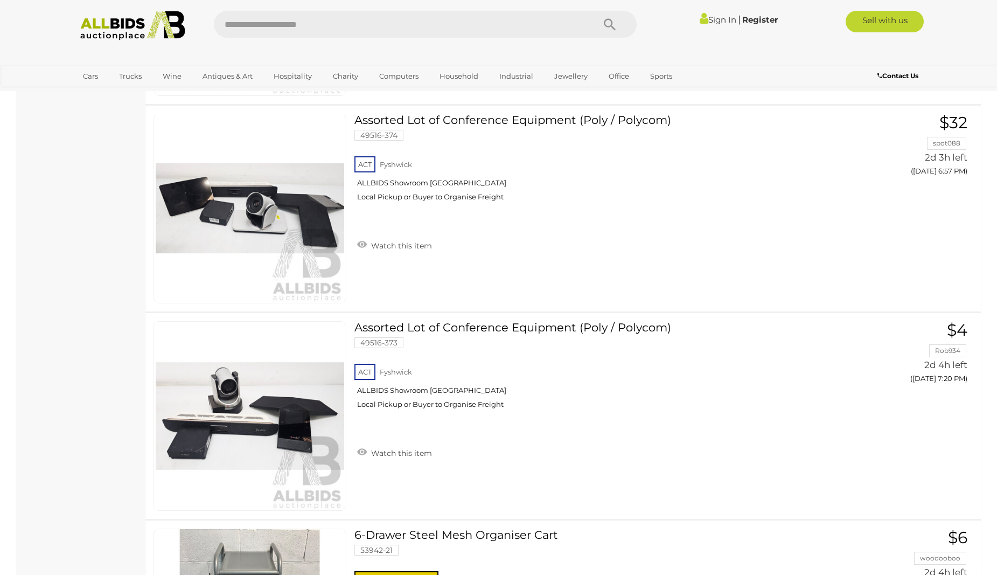
scroll to position [2475, 0]
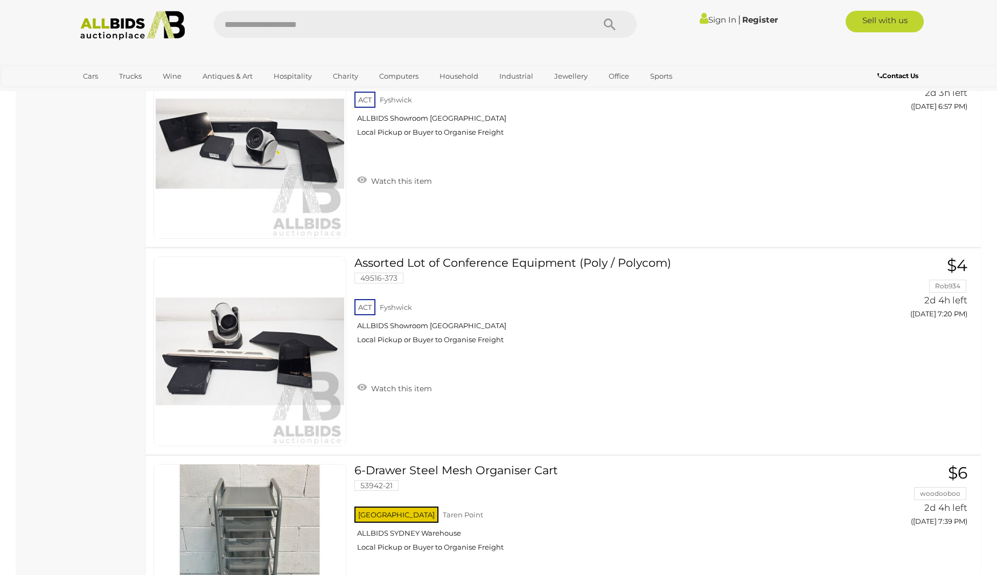
drag, startPoint x: 1004, startPoint y: 32, endPoint x: 997, endPoint y: 211, distance: 179.5
click at [985, 156] on div "Assorted Lot of Conference Equipment (Poly / Polycom) 49516-374 ACT Fyshwick Wa…" at bounding box center [562, 144] width 851 height 206
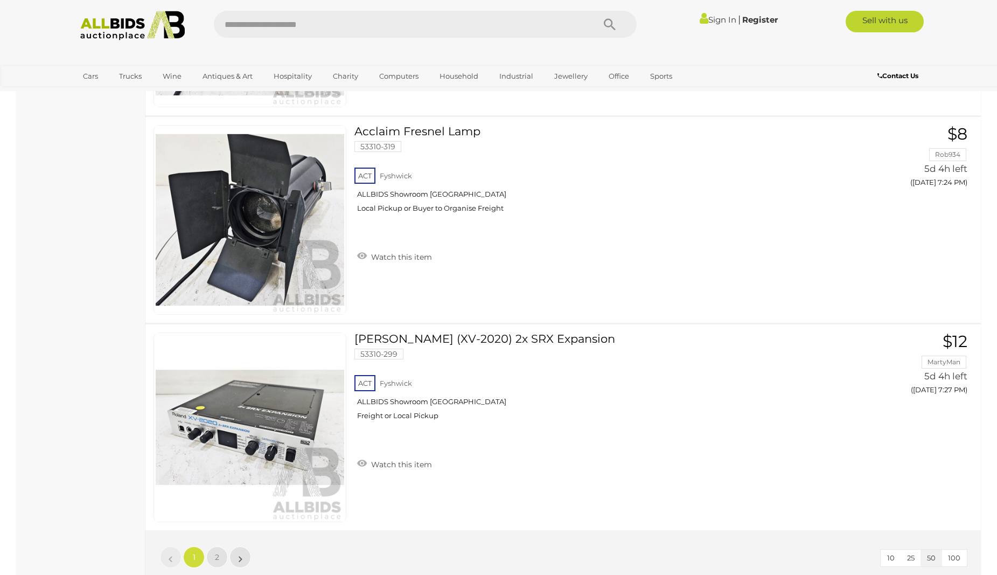
scroll to position [10135, 0]
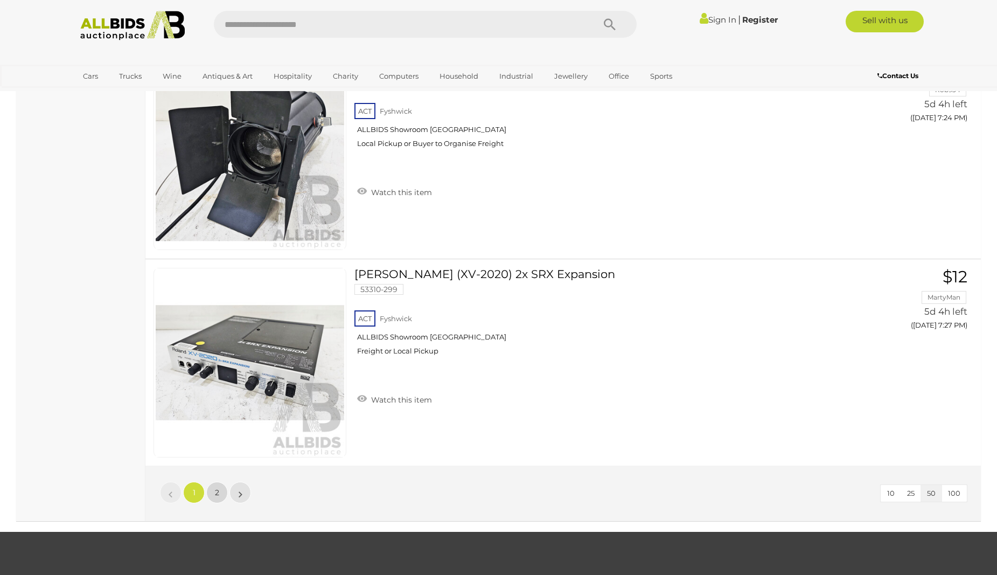
click at [219, 497] on link "2" at bounding box center [217, 492] width 22 height 22
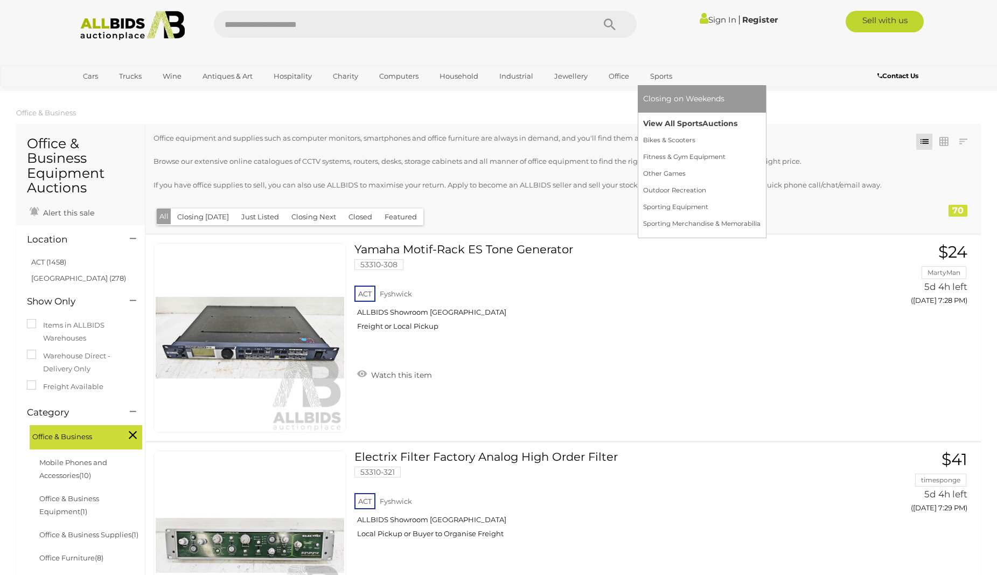
click at [663, 120] on link "View All Sports Auctions" at bounding box center [701, 123] width 117 height 17
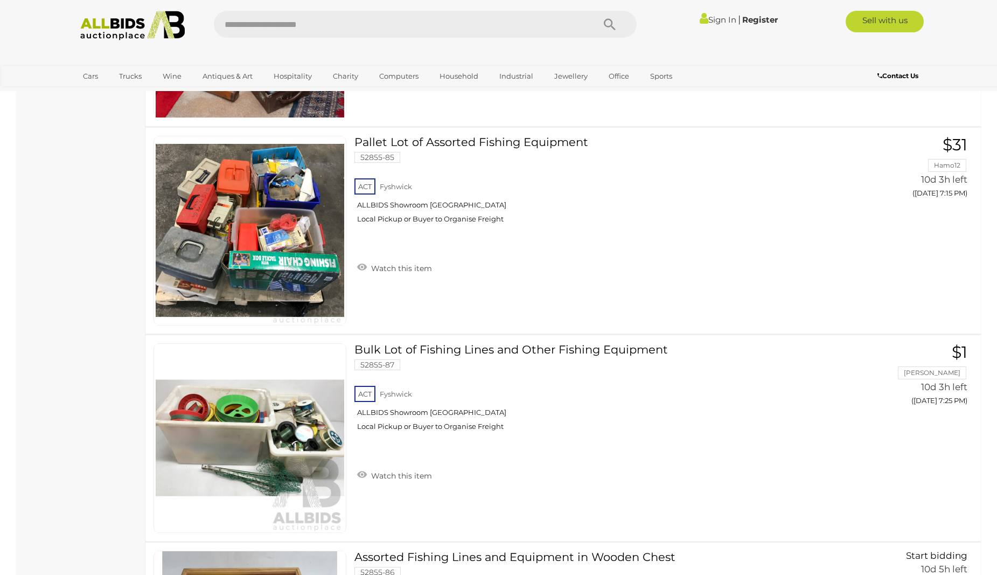
scroll to position [6970, 0]
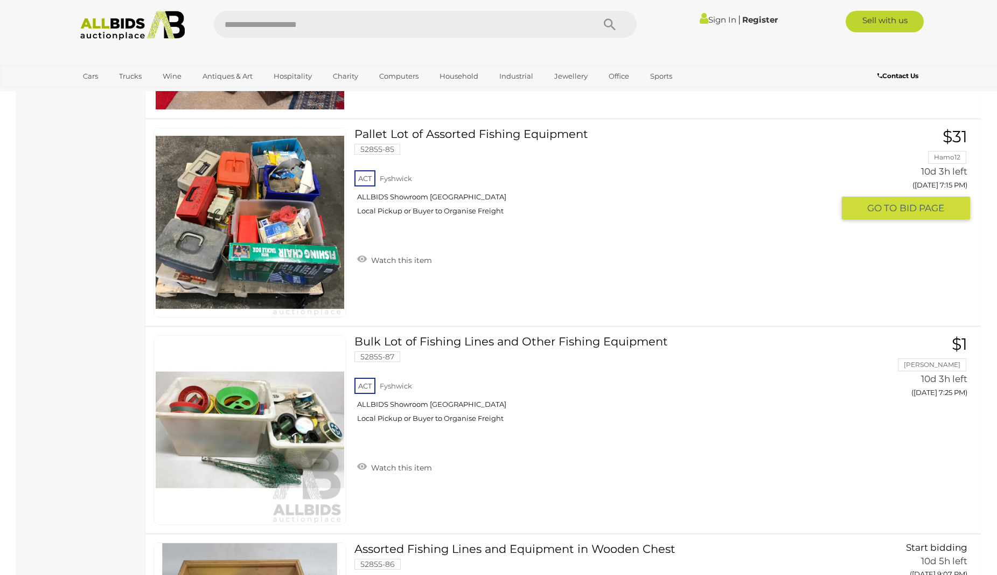
click at [447, 129] on link "Pallet Lot of Assorted Fishing Equipment 52855-85 ACT Fyshwick ALLBIDS Showroom…" at bounding box center [597, 176] width 471 height 96
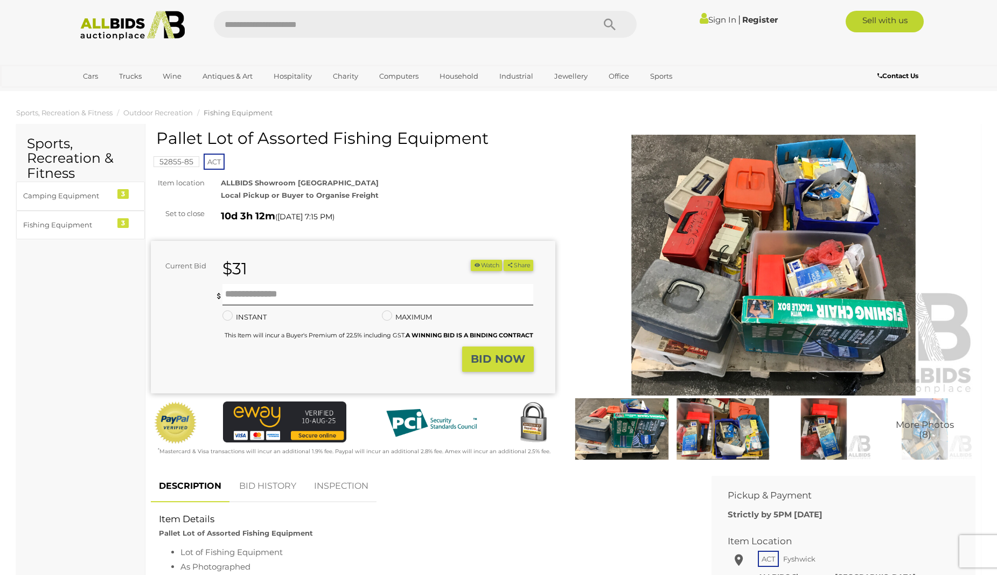
click at [627, 426] on img at bounding box center [622, 428] width 96 height 61
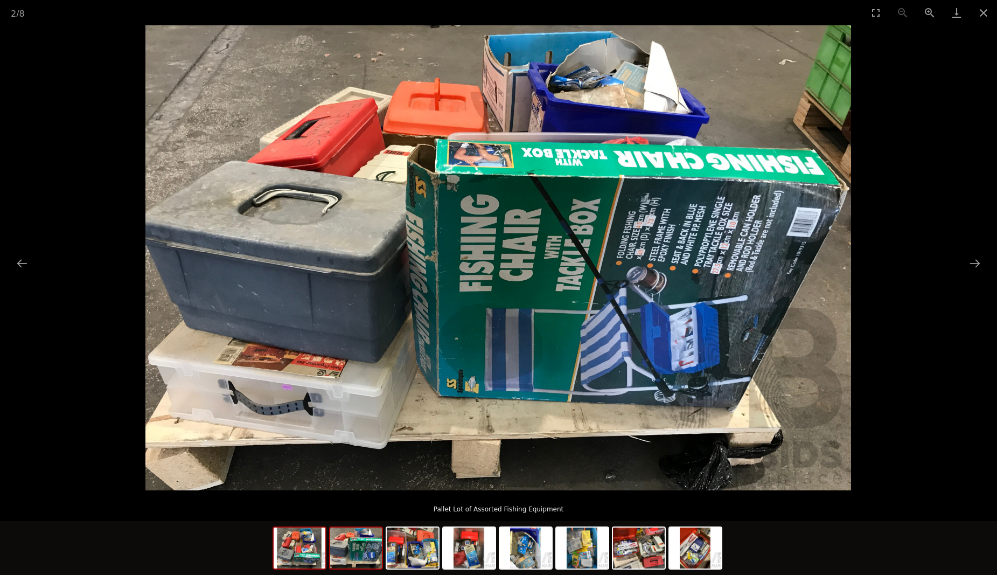
click at [301, 556] on img at bounding box center [300, 547] width 52 height 41
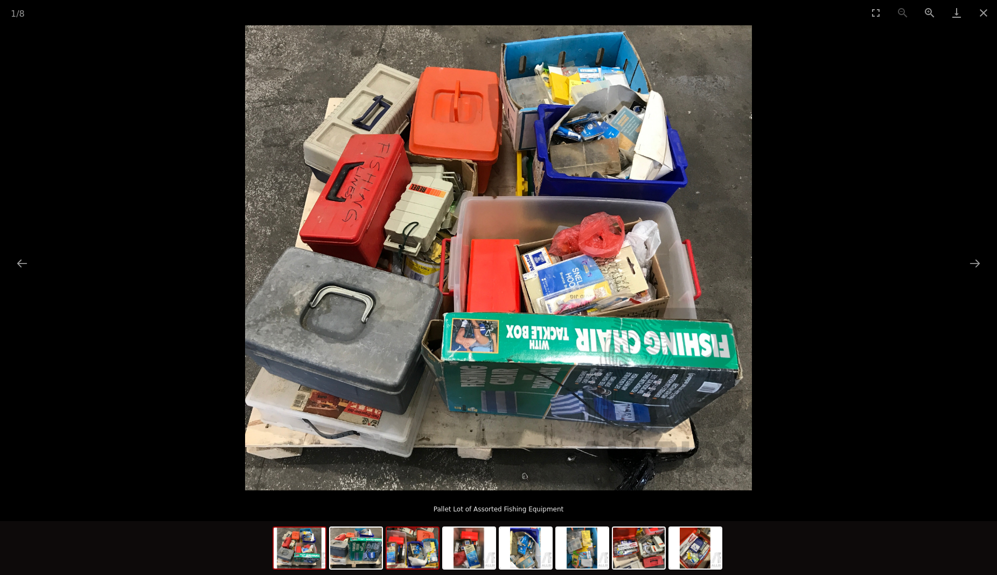
click at [417, 560] on img at bounding box center [413, 547] width 52 height 41
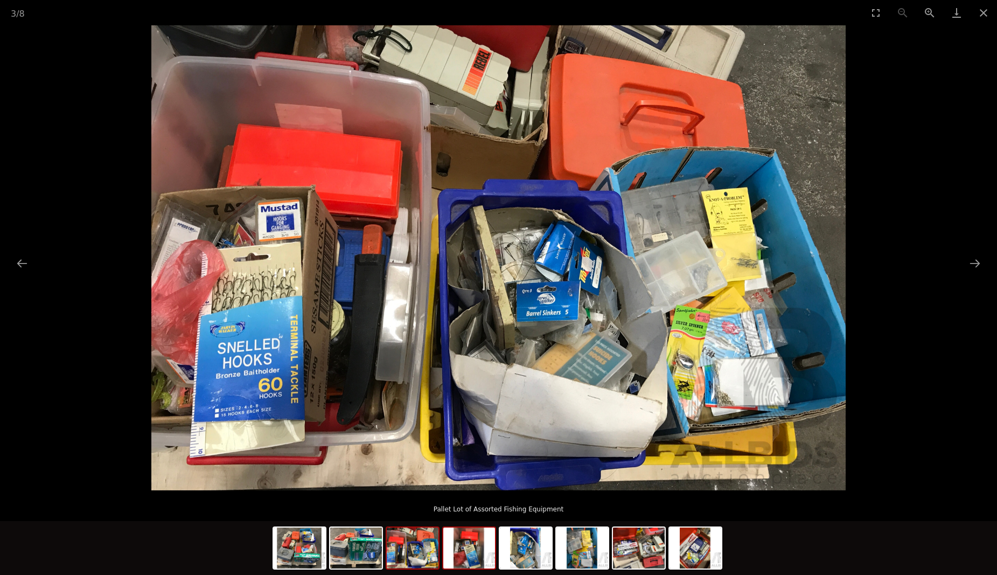
click at [469, 563] on img at bounding box center [469, 547] width 52 height 41
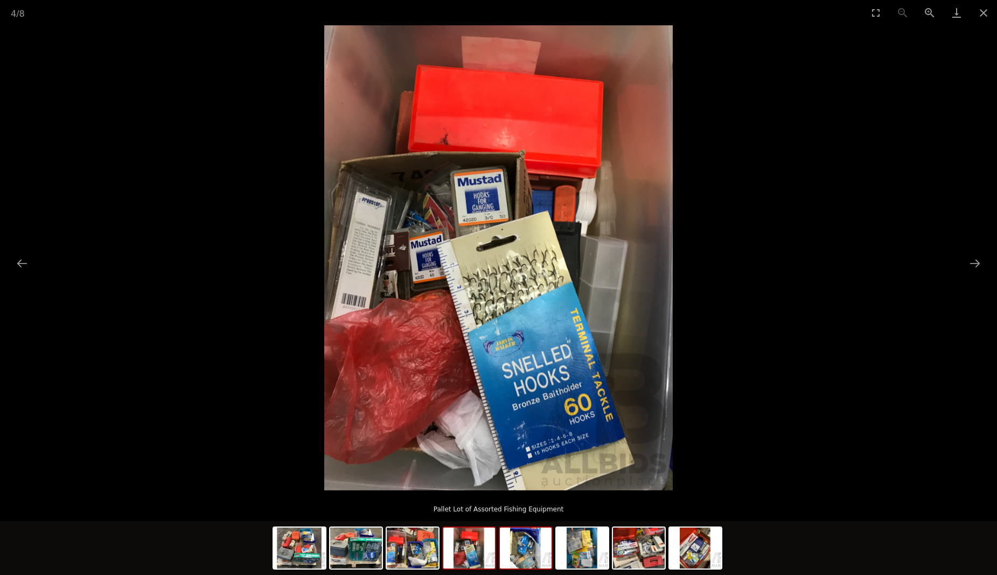
click at [509, 555] on img at bounding box center [526, 547] width 52 height 41
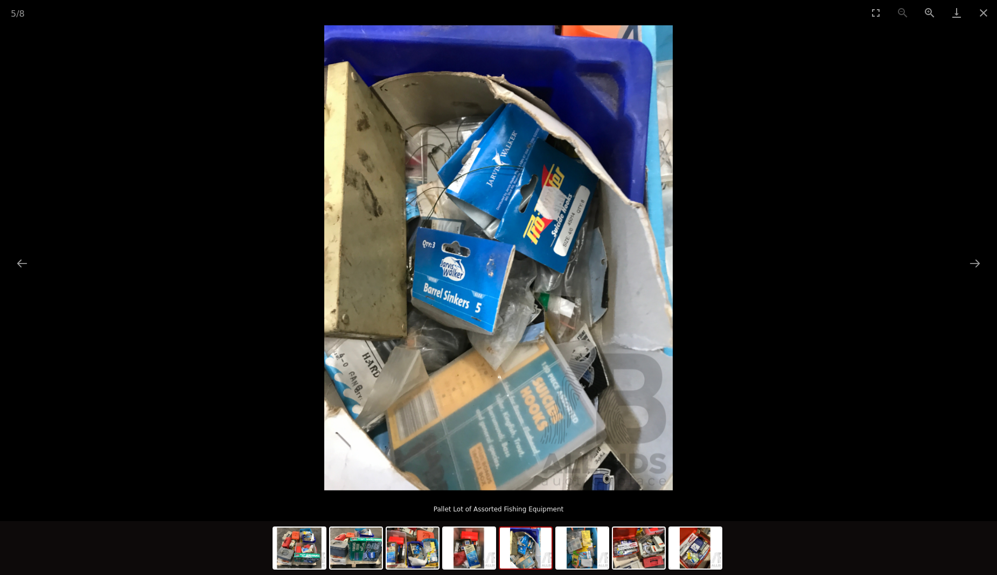
click at [520, 556] on img at bounding box center [526, 547] width 52 height 41
click at [583, 560] on img at bounding box center [582, 547] width 52 height 41
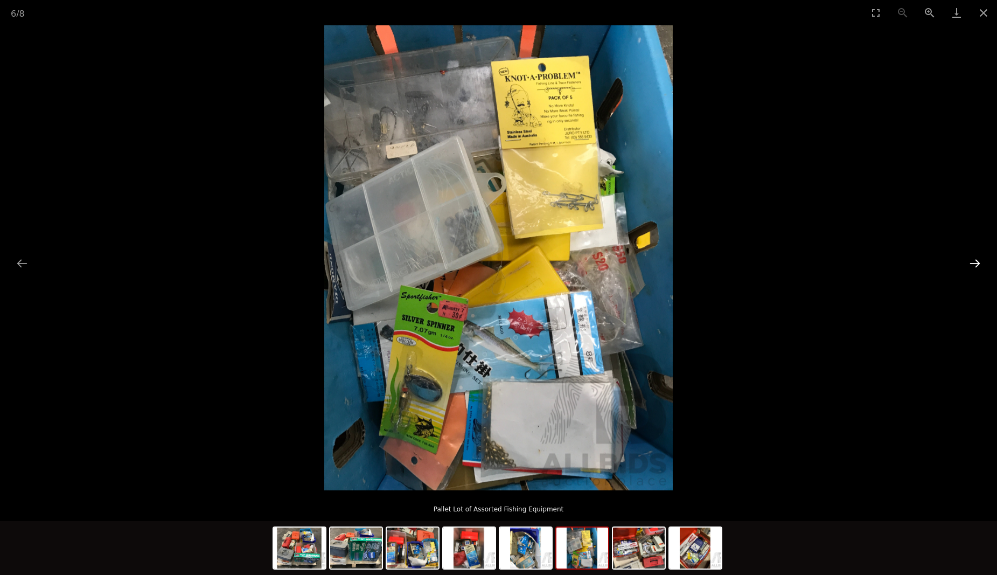
click at [979, 267] on button "Next slide" at bounding box center [974, 263] width 23 height 21
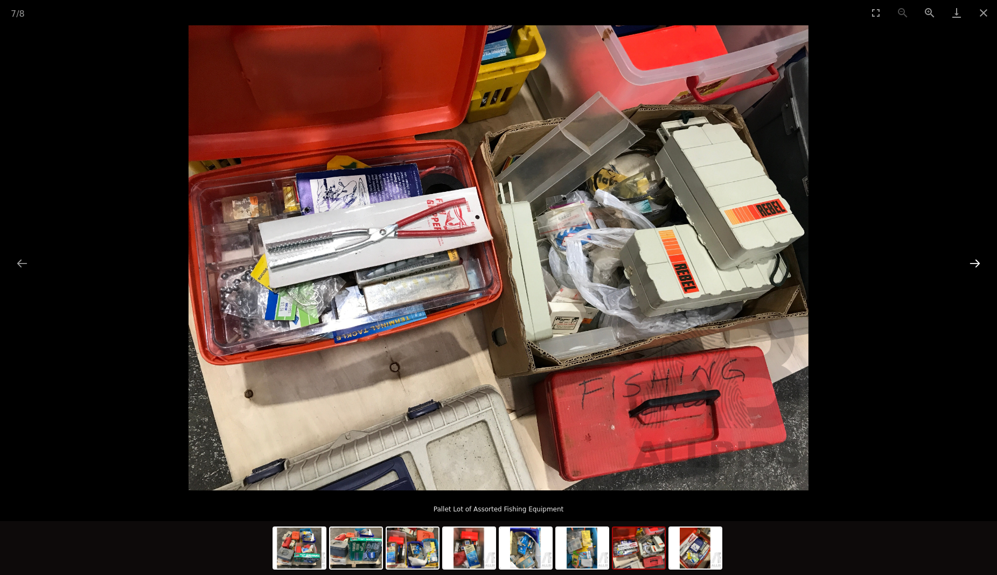
click at [973, 267] on button "Next slide" at bounding box center [974, 263] width 23 height 21
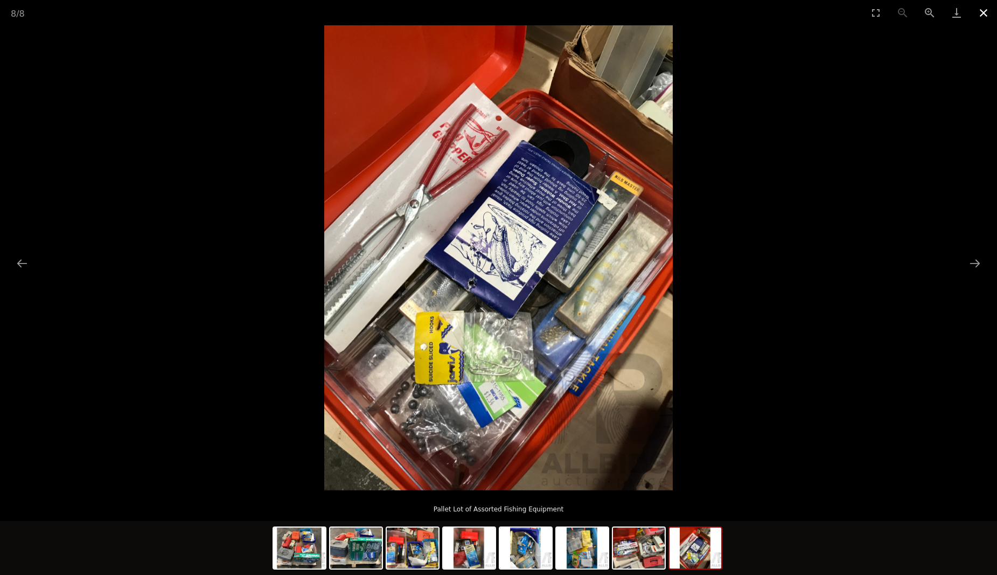
click at [986, 11] on button "Close gallery" at bounding box center [983, 12] width 27 height 25
